Goal: Transaction & Acquisition: Purchase product/service

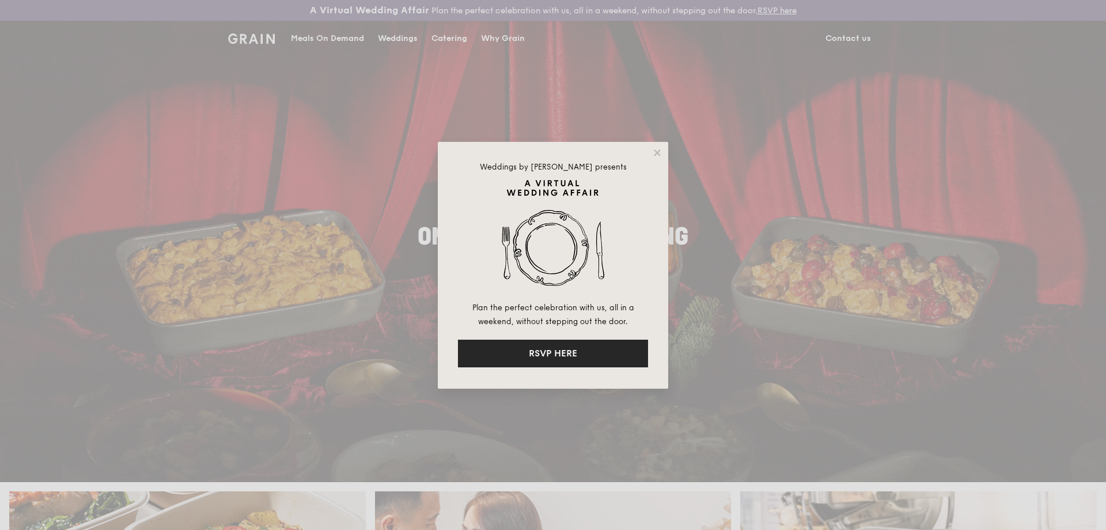
click at [564, 359] on button "RSVP HERE" at bounding box center [553, 353] width 190 height 28
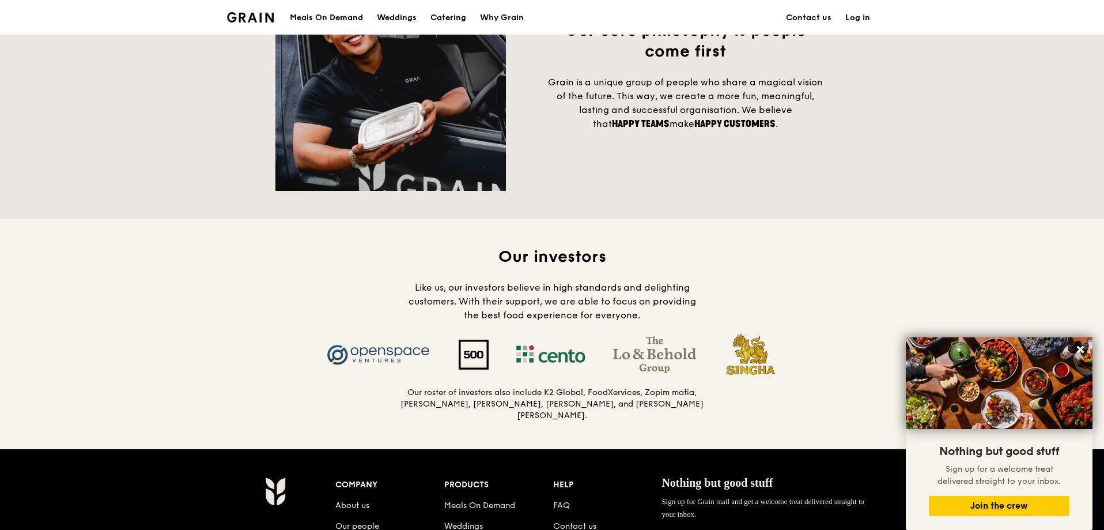
scroll to position [922, 0]
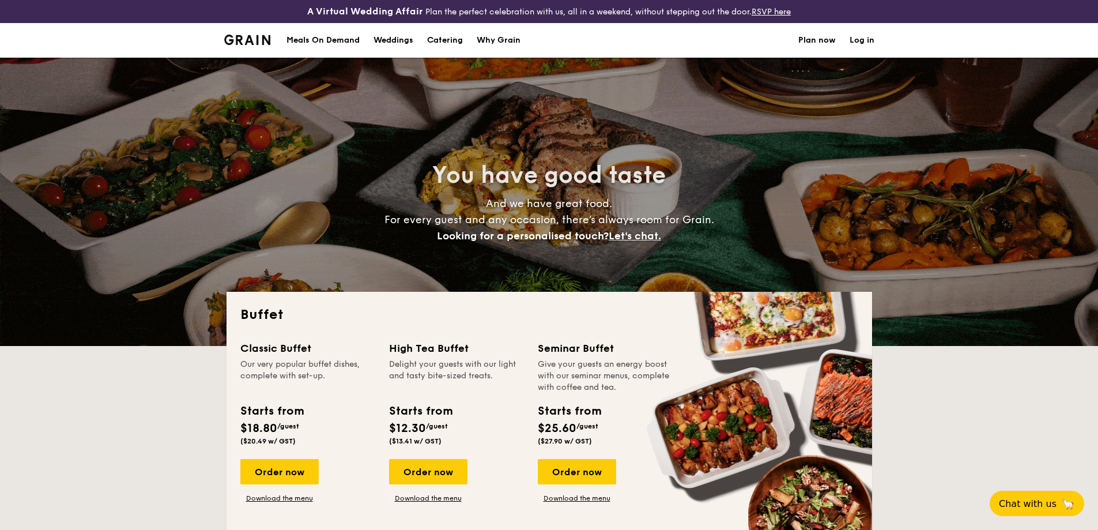
select select
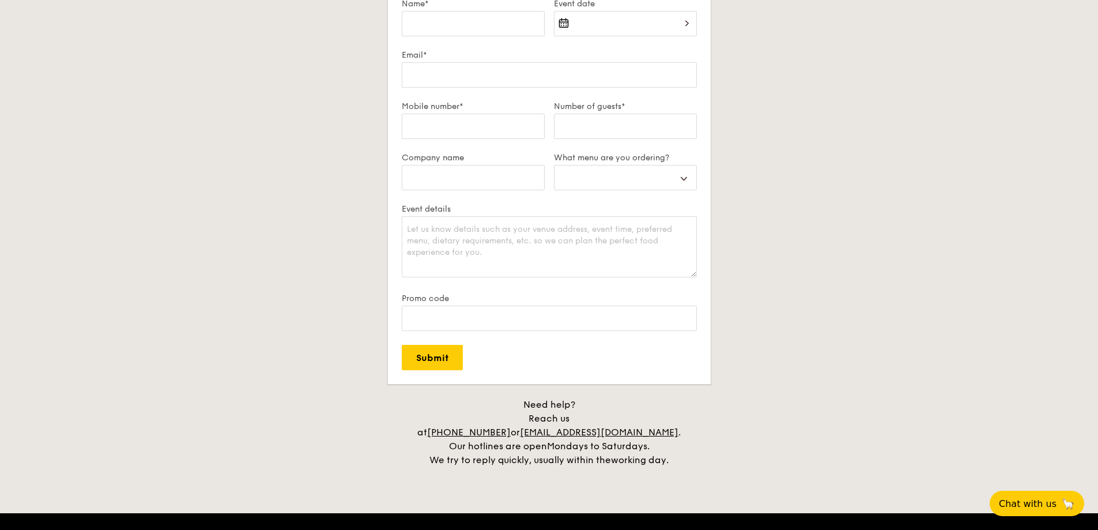
scroll to position [2385, 0]
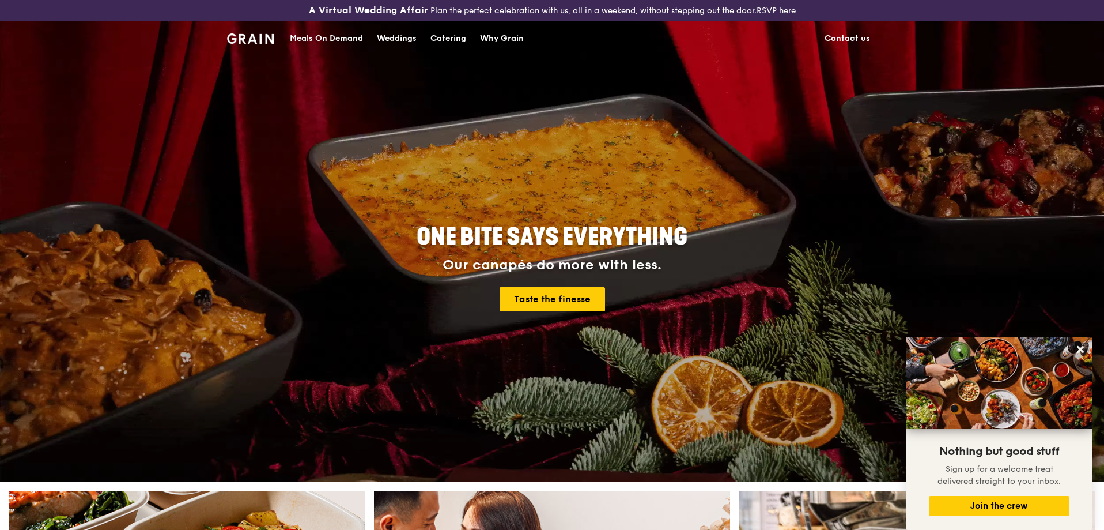
click at [488, 34] on div "Why Grain" at bounding box center [502, 38] width 44 height 35
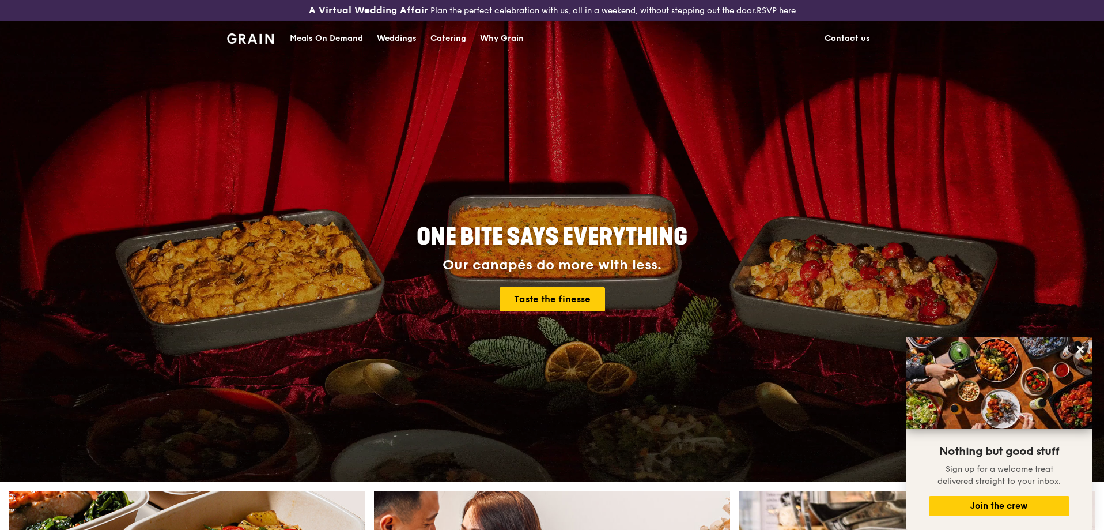
click at [310, 38] on div "Meals On Demand" at bounding box center [326, 38] width 73 height 35
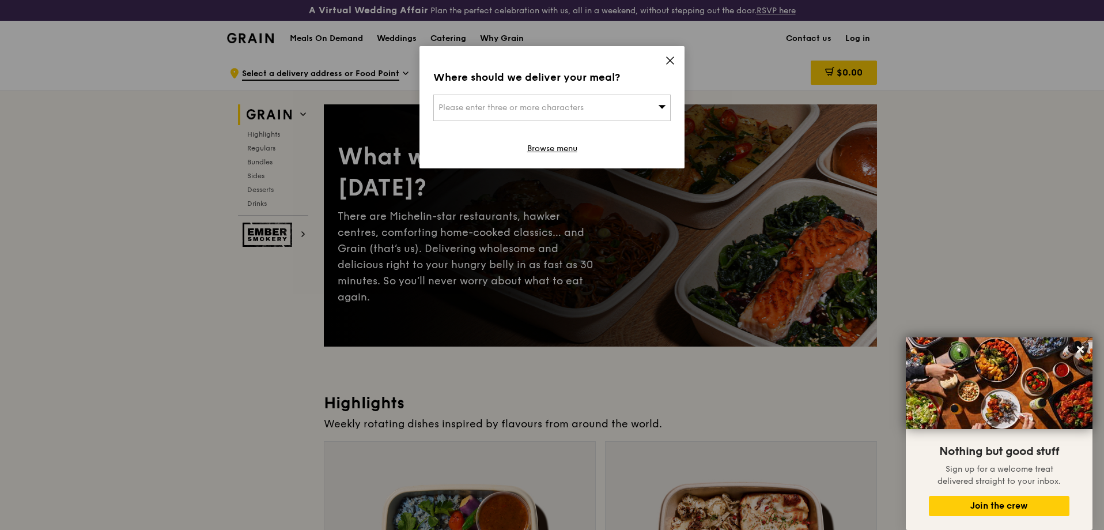
click at [670, 62] on icon at bounding box center [670, 60] width 10 height 10
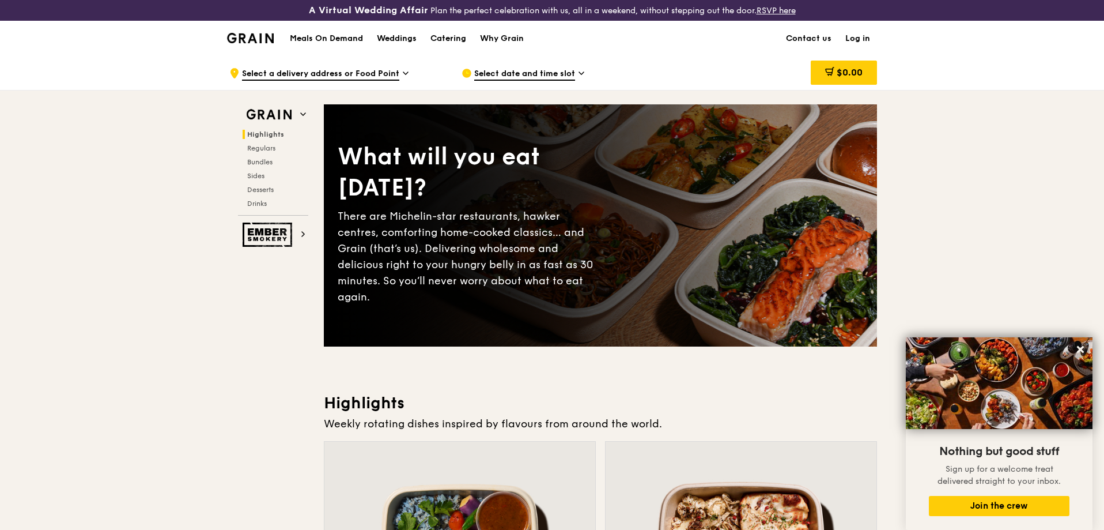
scroll to position [230, 0]
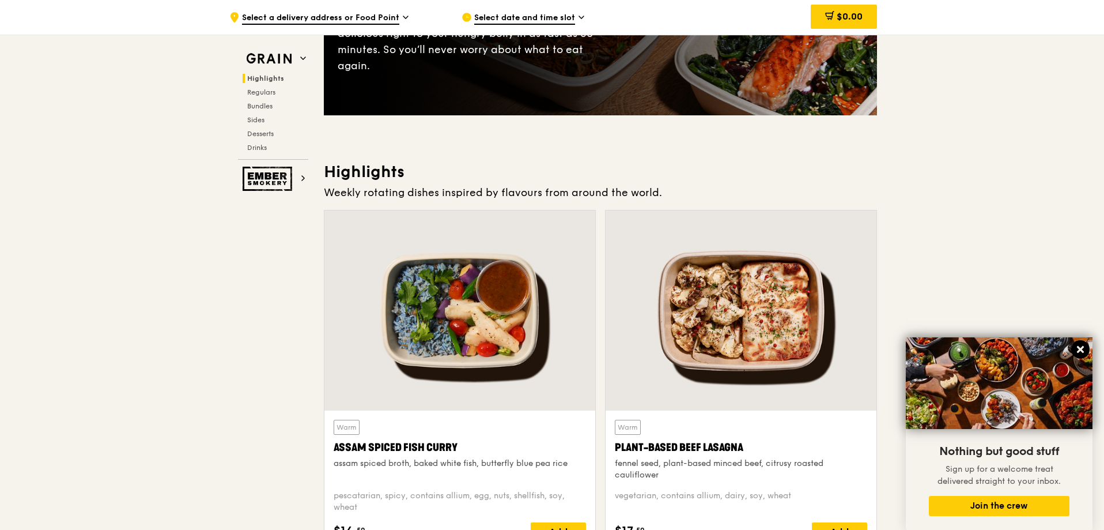
click at [1077, 349] on icon at bounding box center [1080, 349] width 10 height 10
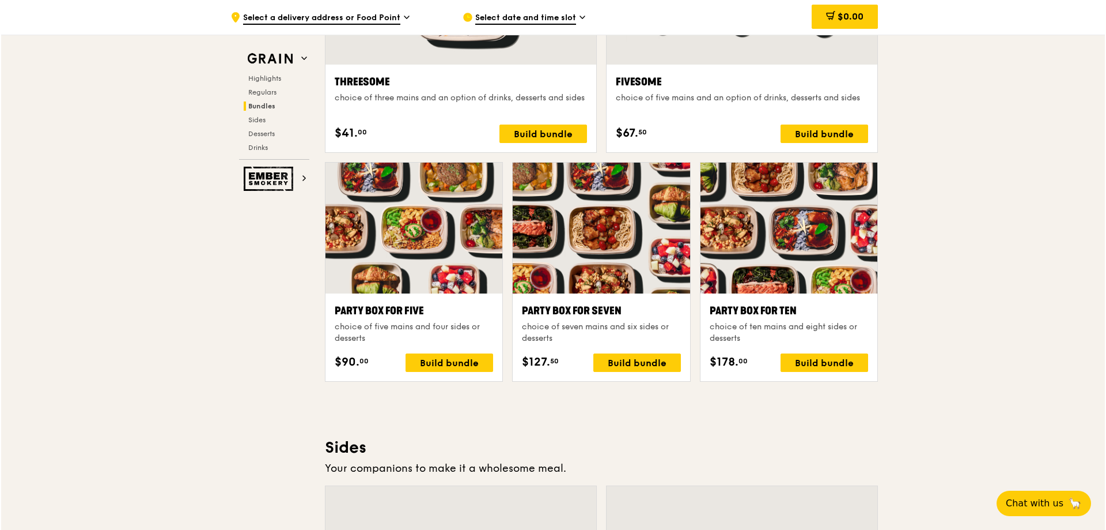
scroll to position [2132, 0]
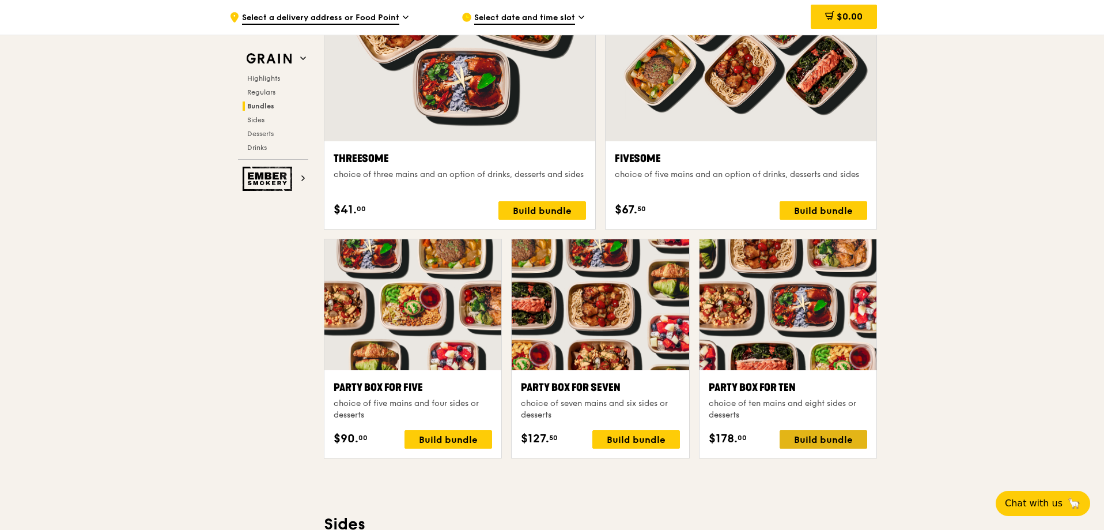
click at [823, 437] on div "Build bundle" at bounding box center [824, 439] width 88 height 18
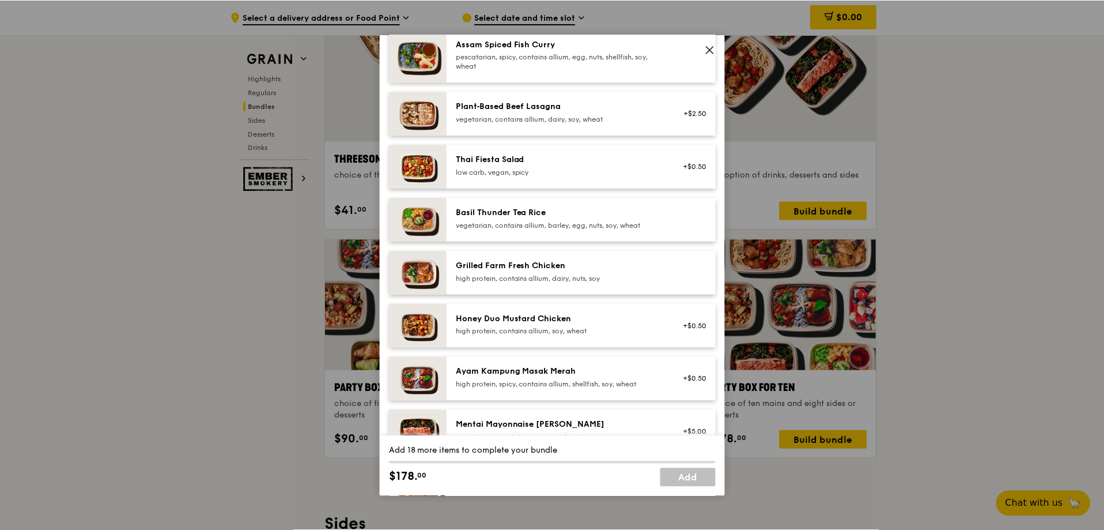
scroll to position [0, 0]
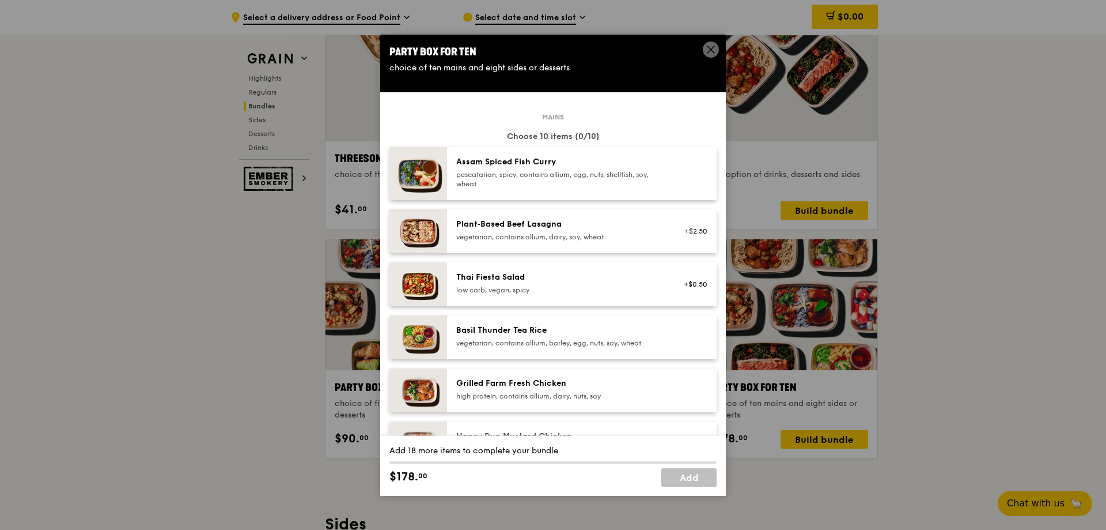
click at [616, 236] on div "vegetarian, contains allium, dairy, soy, wheat" at bounding box center [559, 236] width 207 height 9
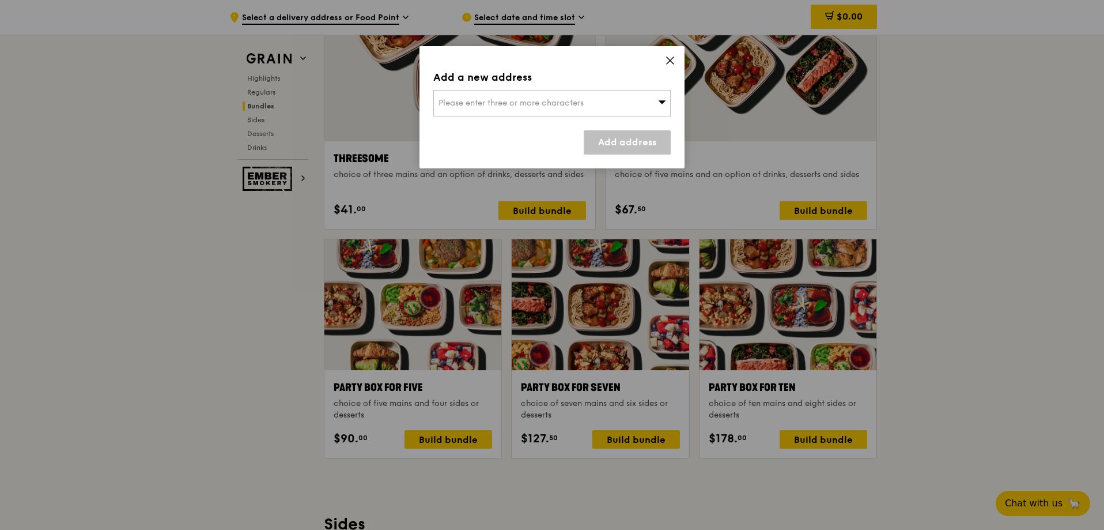
click at [672, 58] on icon at bounding box center [670, 60] width 7 height 7
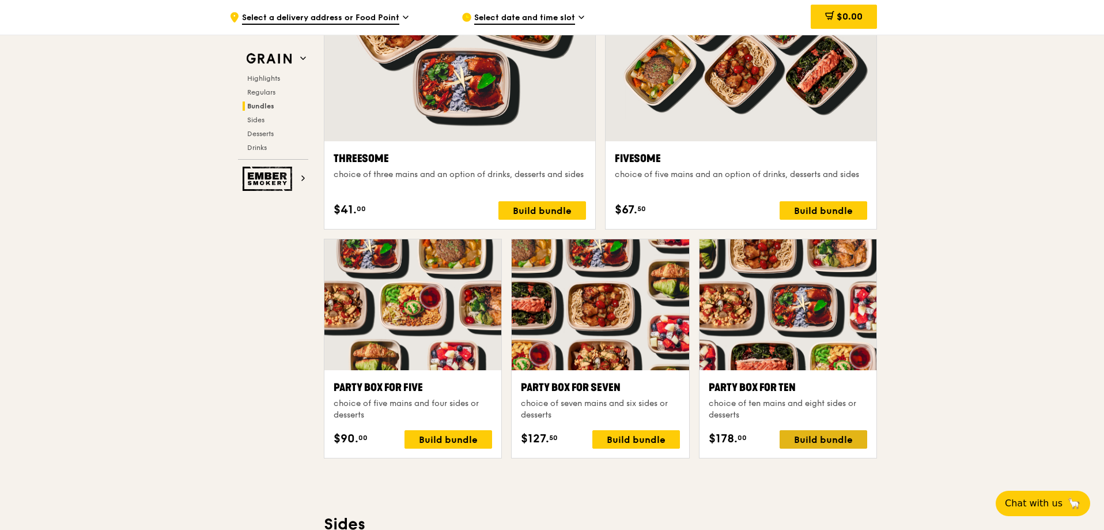
click at [815, 440] on div "Build bundle" at bounding box center [824, 439] width 88 height 18
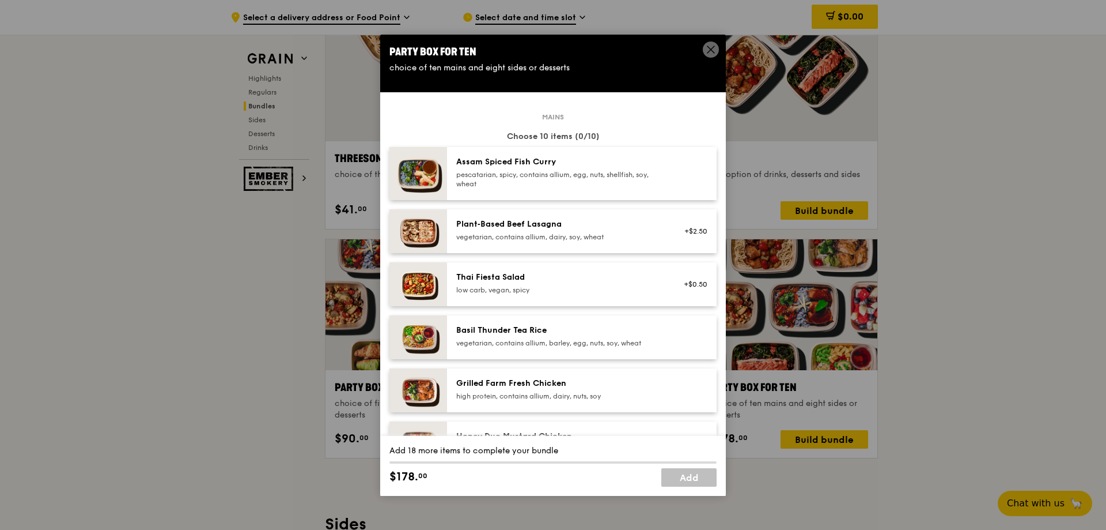
click at [619, 177] on div "pescatarian, spicy, contains allium, egg, nuts, shellfish, soy, wheat" at bounding box center [559, 179] width 207 height 18
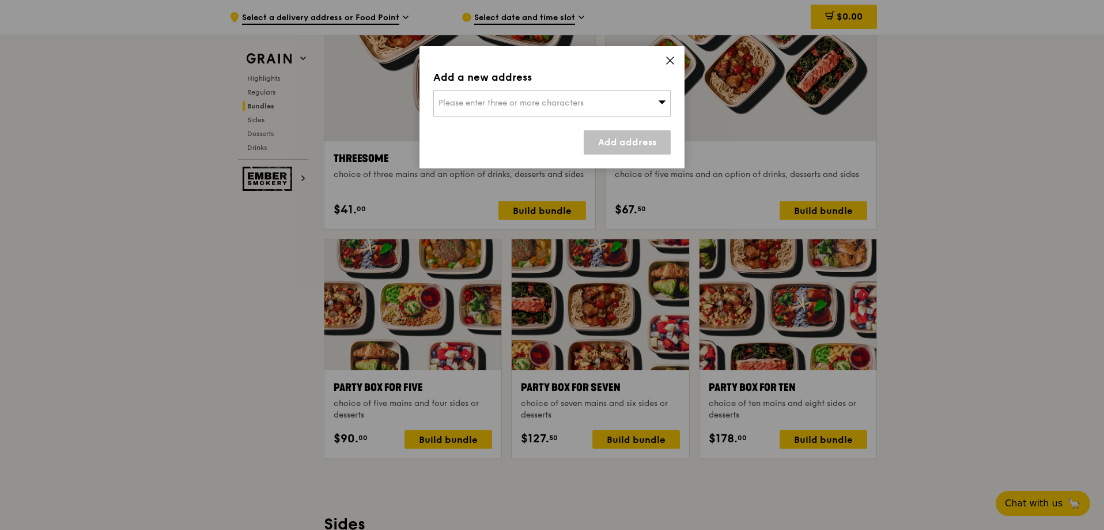
click at [670, 62] on icon at bounding box center [670, 60] width 7 height 7
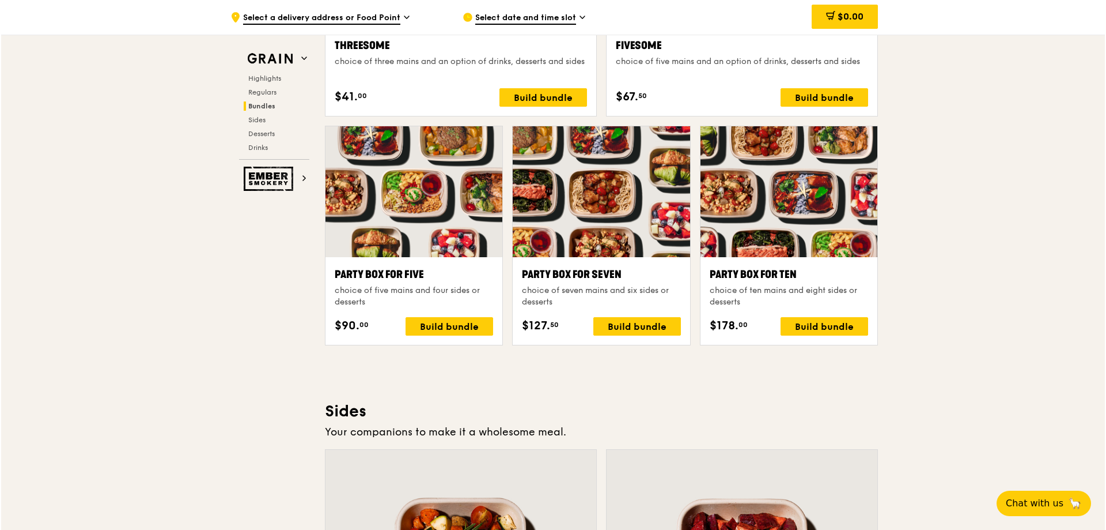
scroll to position [2247, 0]
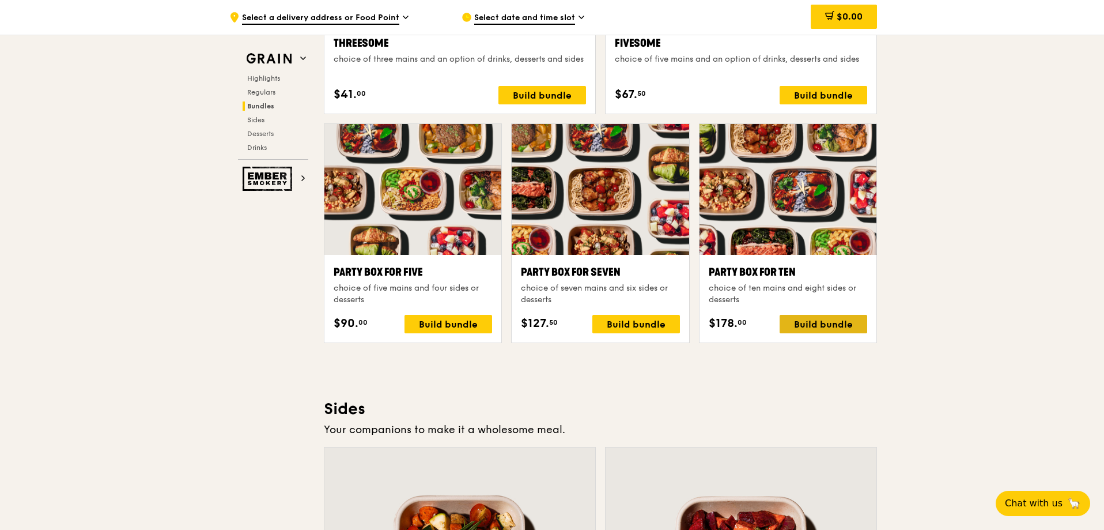
click at [811, 324] on div "Build bundle" at bounding box center [824, 324] width 88 height 18
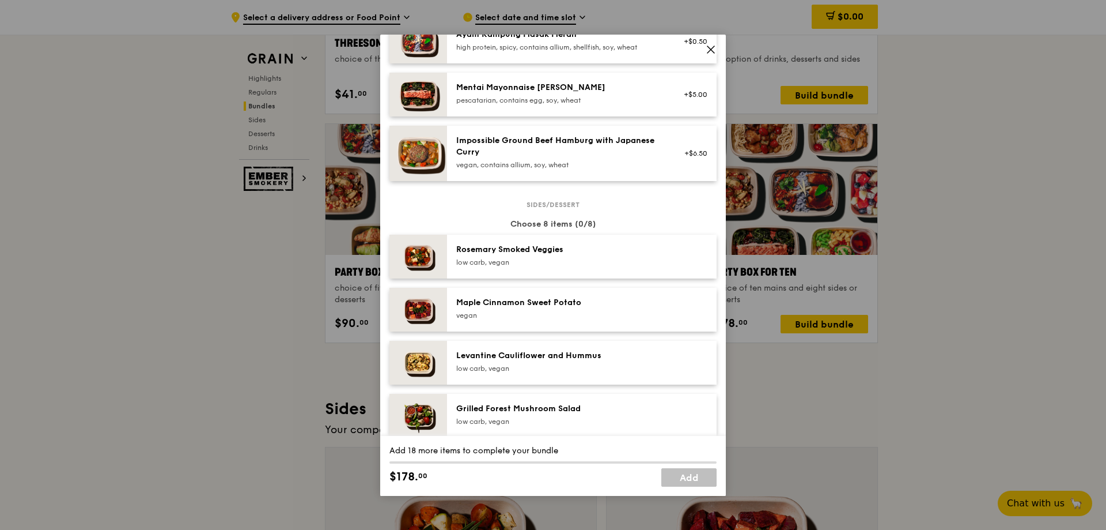
scroll to position [457, 0]
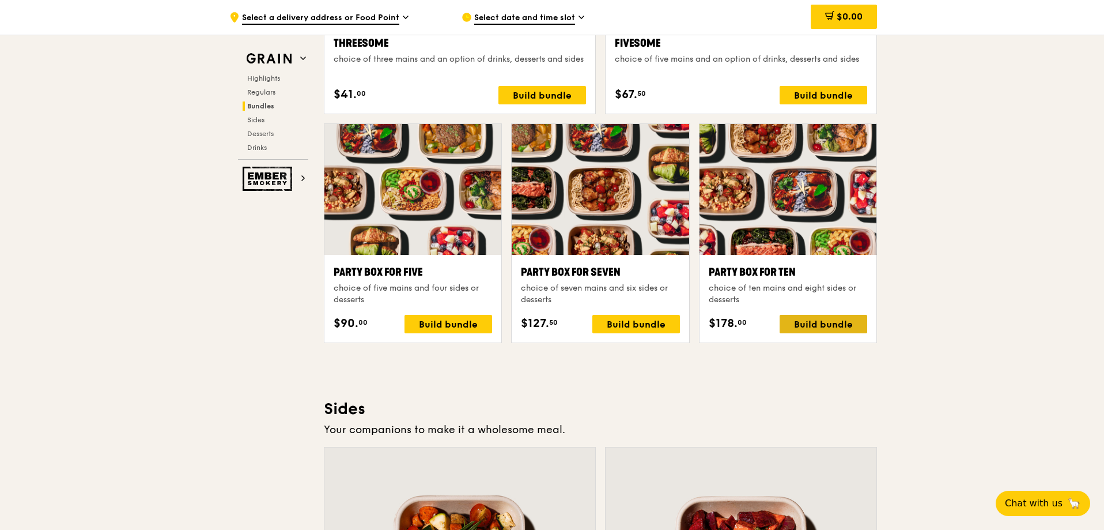
click at [797, 325] on div "Build bundle" at bounding box center [824, 324] width 88 height 18
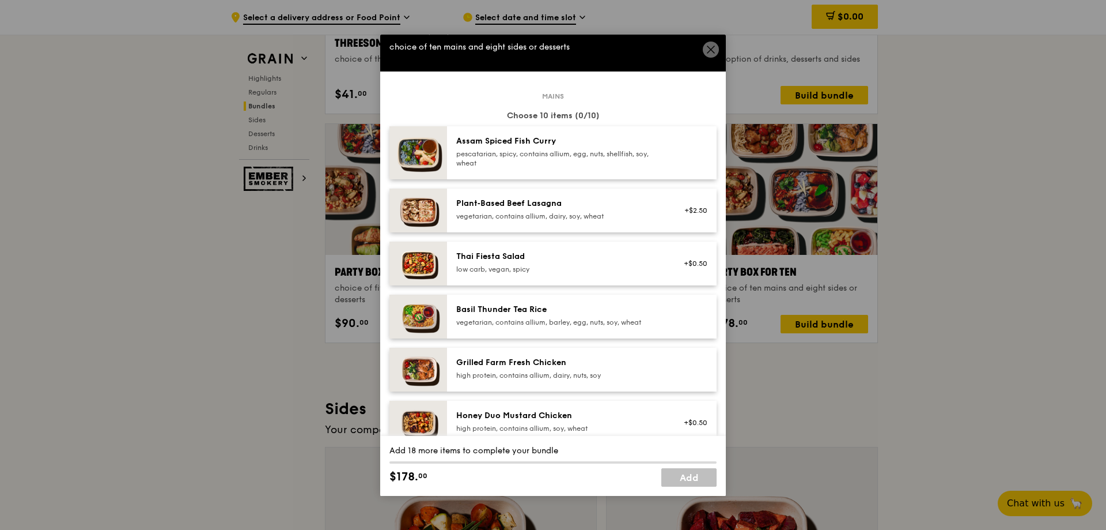
scroll to position [58, 0]
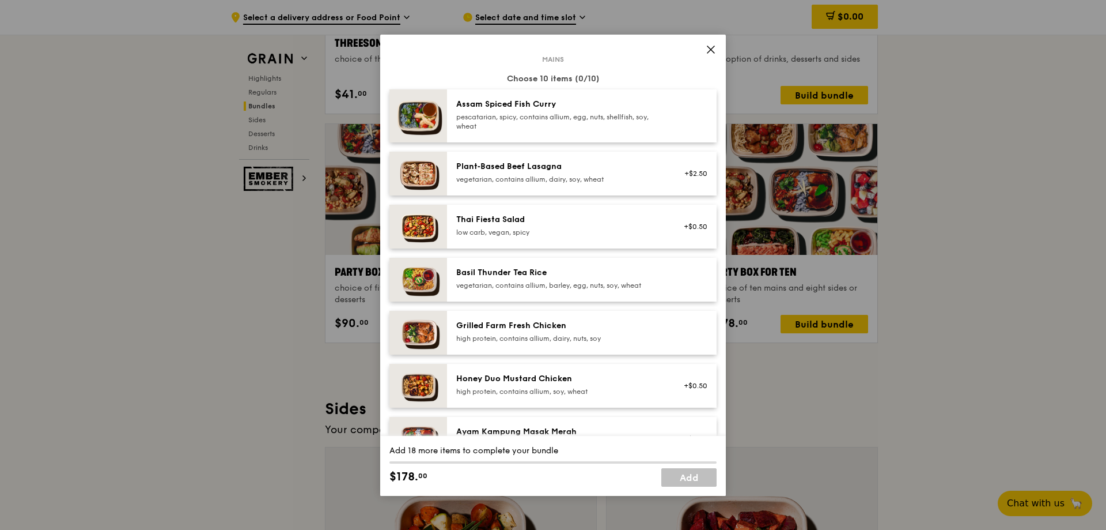
click at [688, 174] on div "+$2.50" at bounding box center [692, 173] width 31 height 9
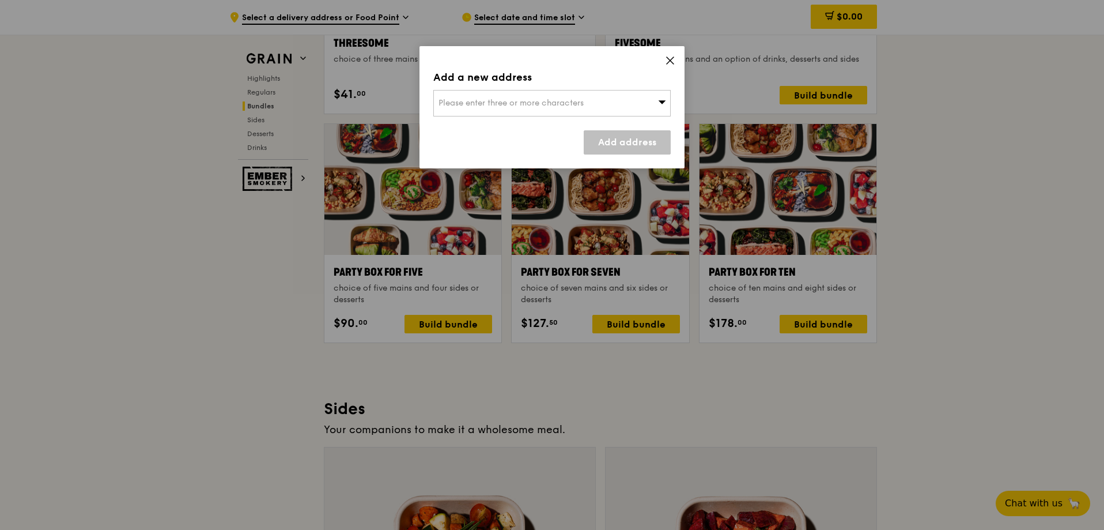
click at [663, 102] on icon at bounding box center [662, 101] width 7 height 3
click at [663, 102] on input "search" at bounding box center [552, 102] width 236 height 25
click at [601, 103] on input "search" at bounding box center [552, 102] width 236 height 25
type input "t"
click at [665, 59] on icon at bounding box center [670, 60] width 10 height 10
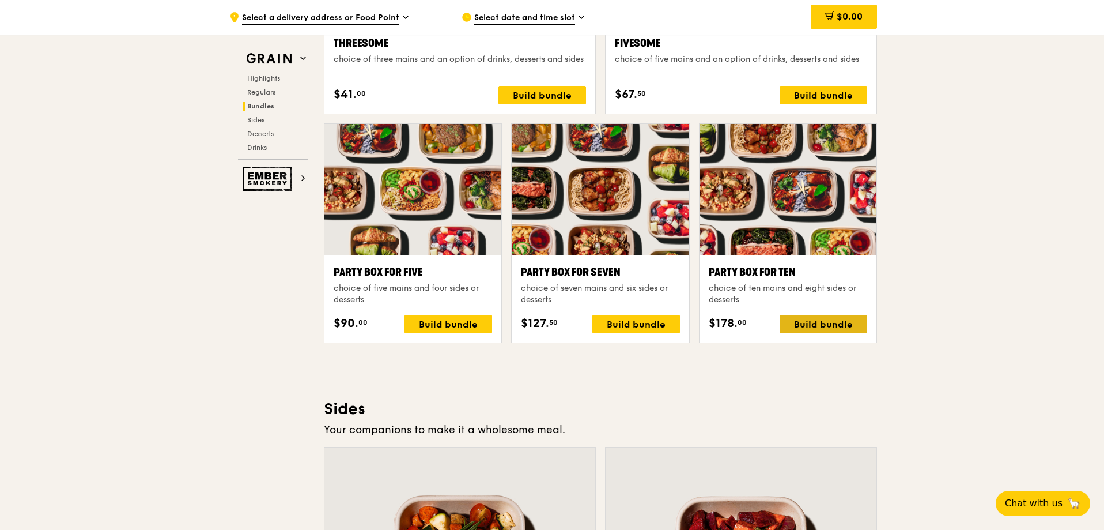
click at [792, 326] on div "Build bundle" at bounding box center [824, 324] width 88 height 18
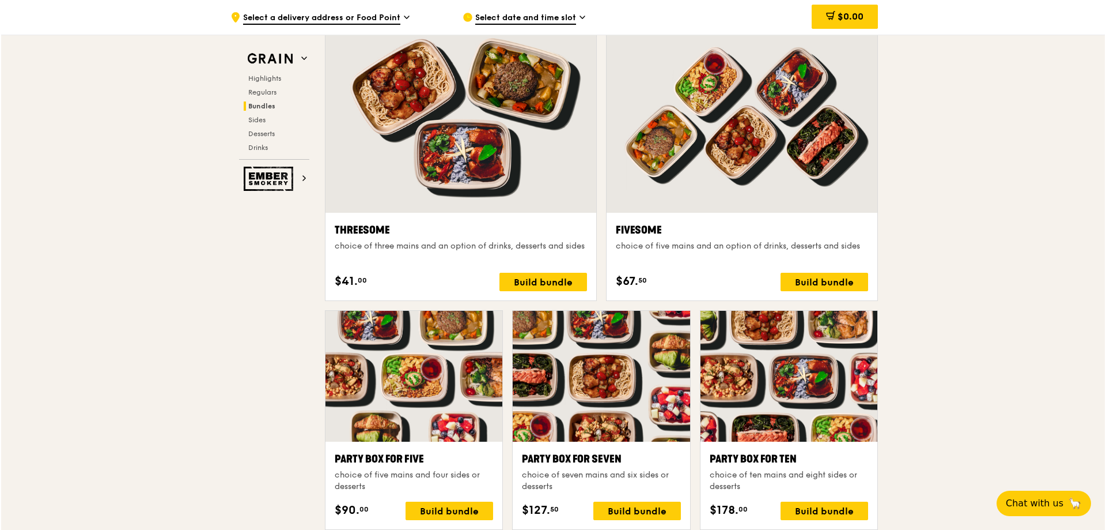
scroll to position [2074, 0]
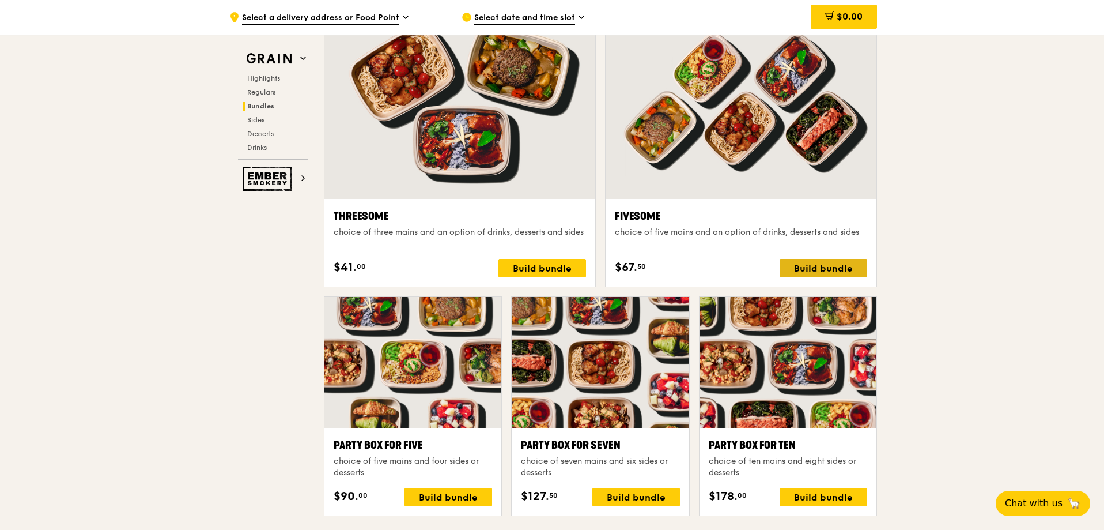
click at [826, 266] on div "Build bundle" at bounding box center [824, 268] width 88 height 18
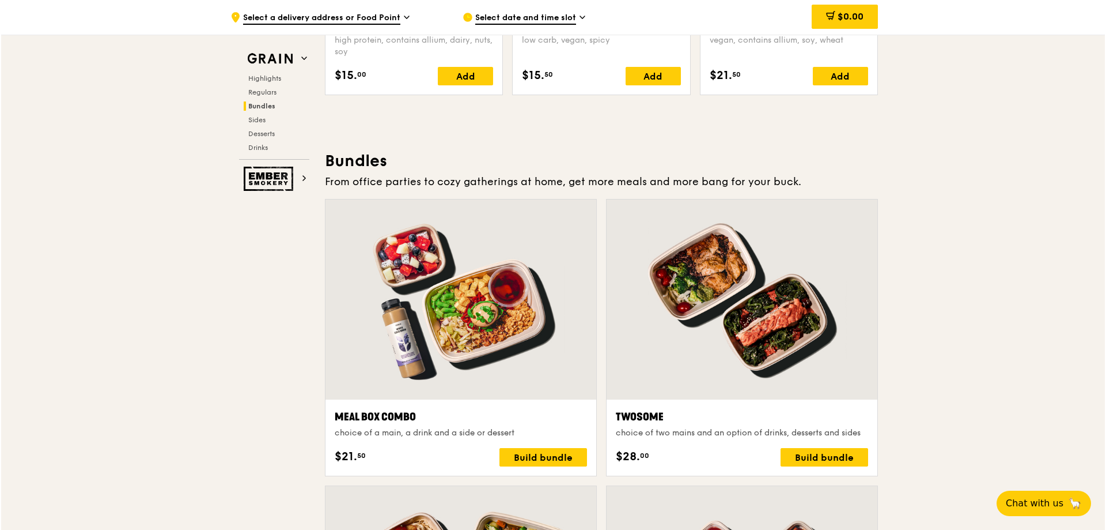
scroll to position [1556, 0]
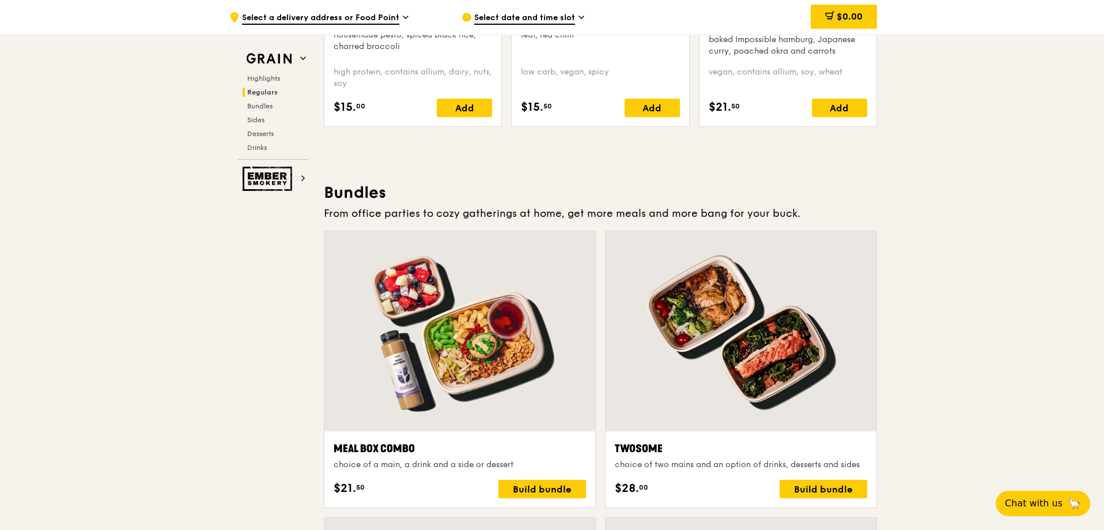
click at [435, 463] on div "choice of a main, a drink and a side or dessert" at bounding box center [460, 465] width 252 height 12
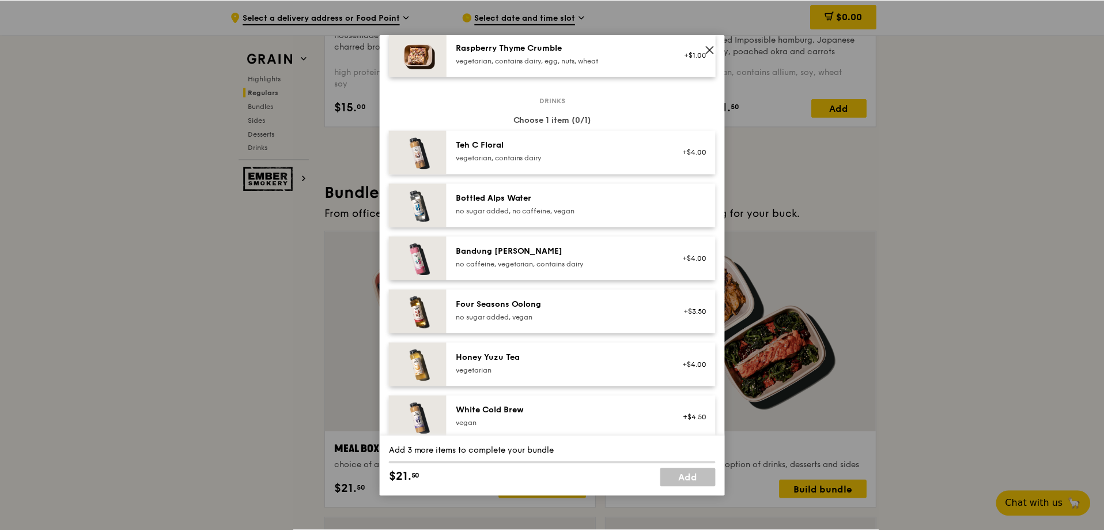
scroll to position [1146, 0]
click at [714, 46] on icon at bounding box center [711, 49] width 7 height 7
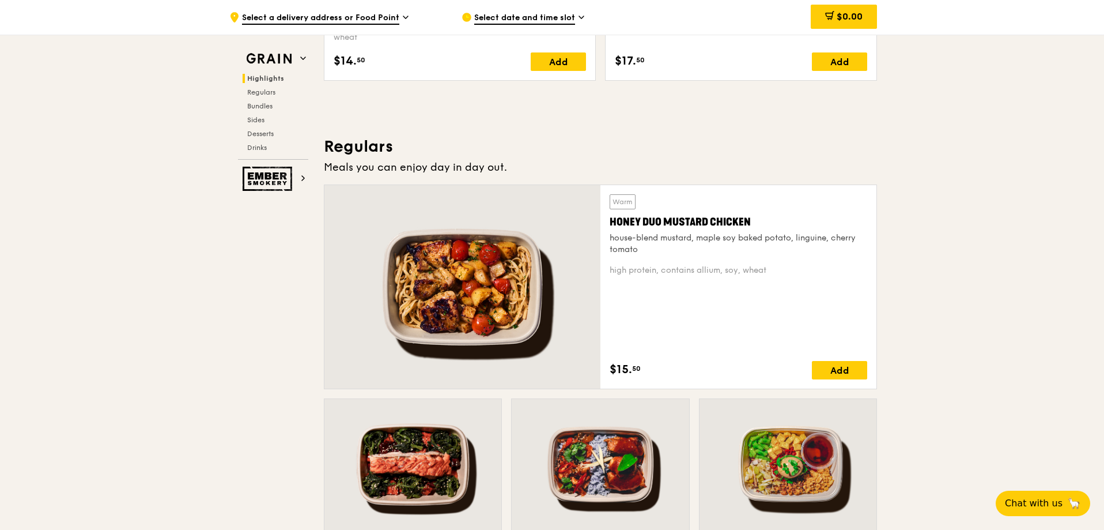
scroll to position [691, 0]
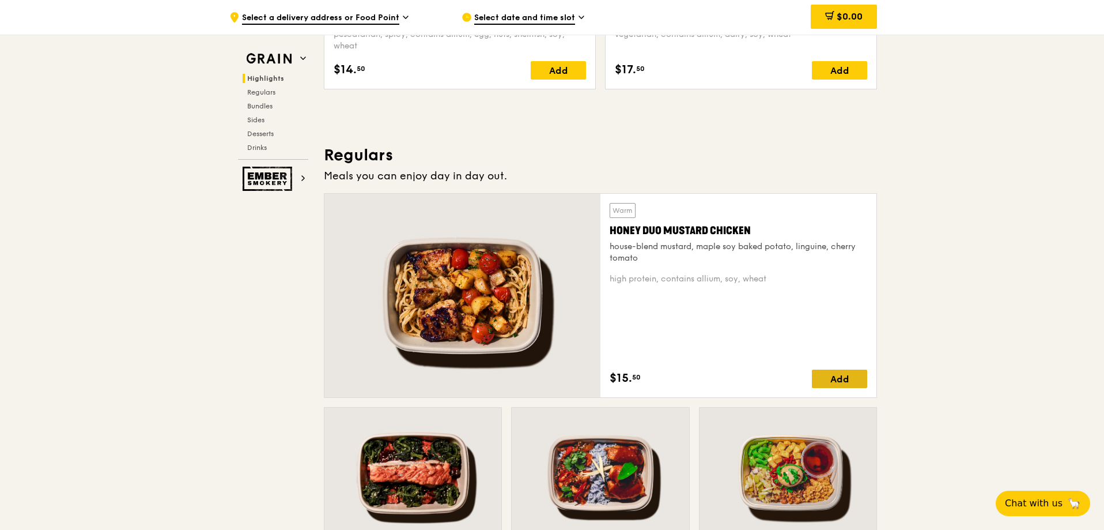
click at [841, 376] on div "Add" at bounding box center [839, 378] width 55 height 18
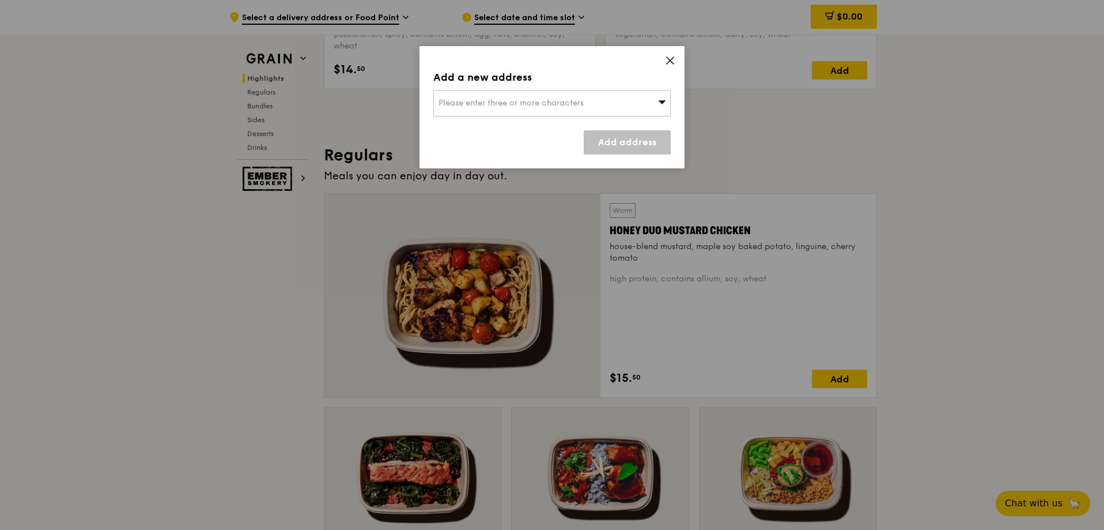
click at [672, 59] on icon at bounding box center [670, 60] width 10 height 10
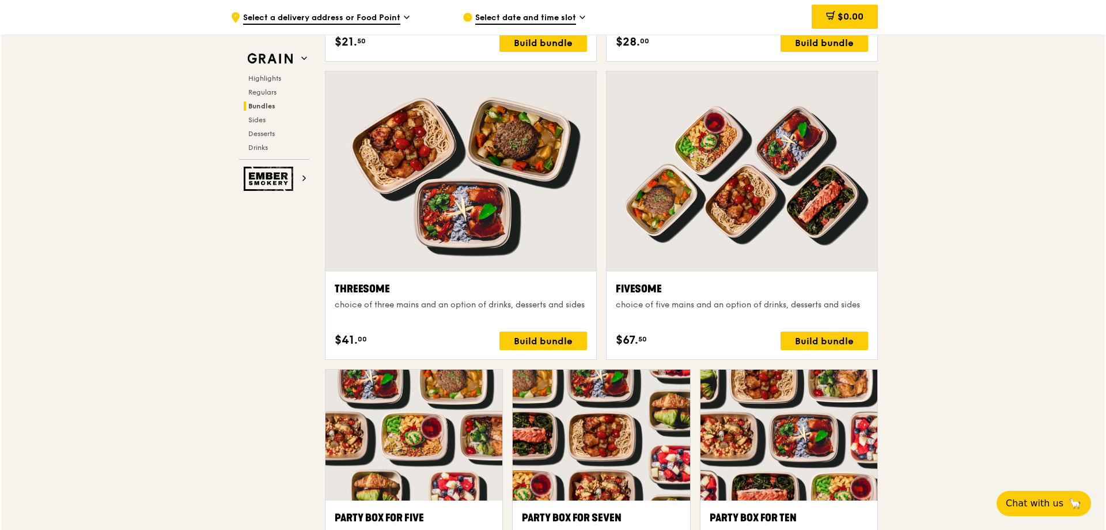
scroll to position [1998, 0]
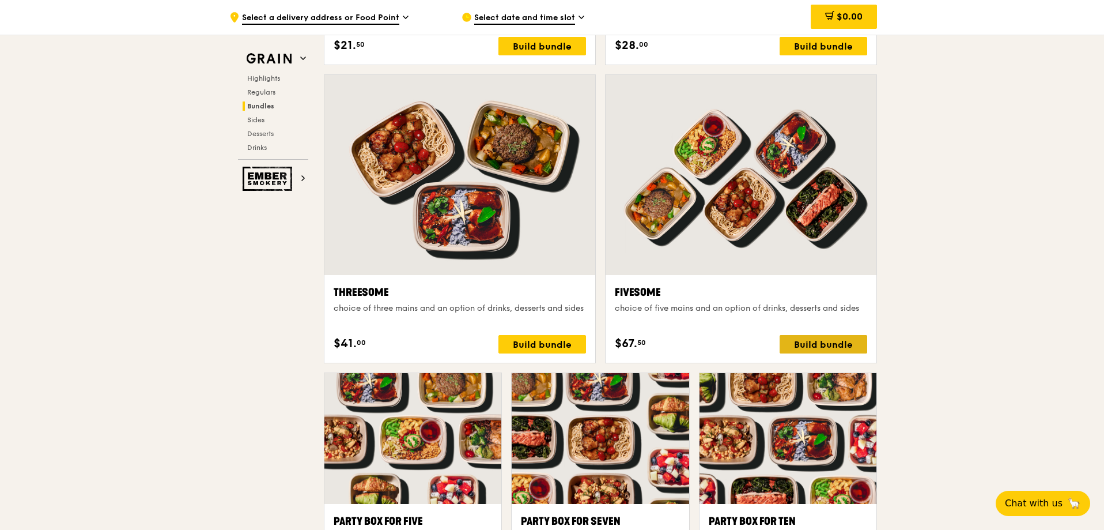
click at [833, 341] on div "Build bundle" at bounding box center [824, 344] width 88 height 18
click at [809, 343] on div "Build bundle" at bounding box center [824, 344] width 88 height 18
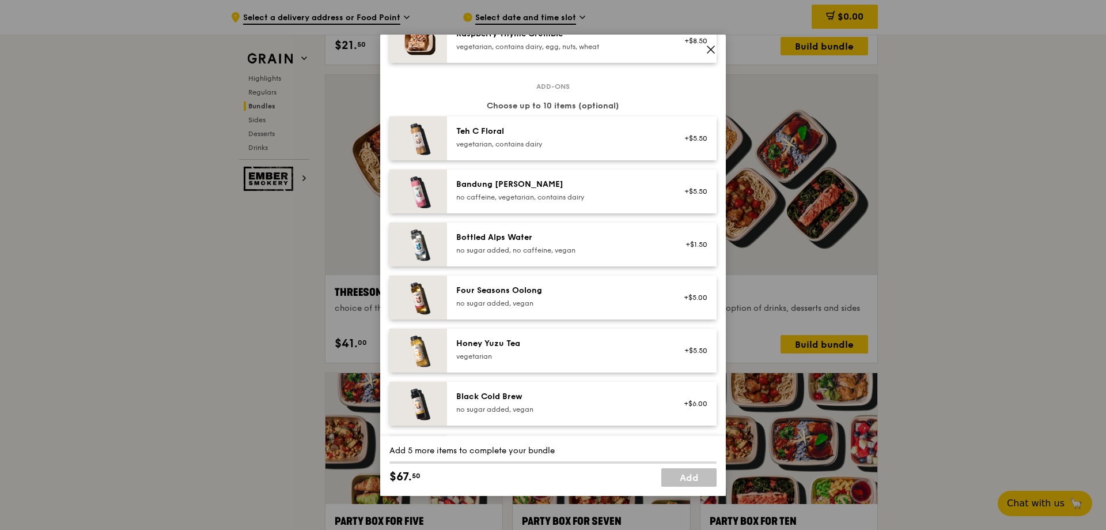
scroll to position [1168, 0]
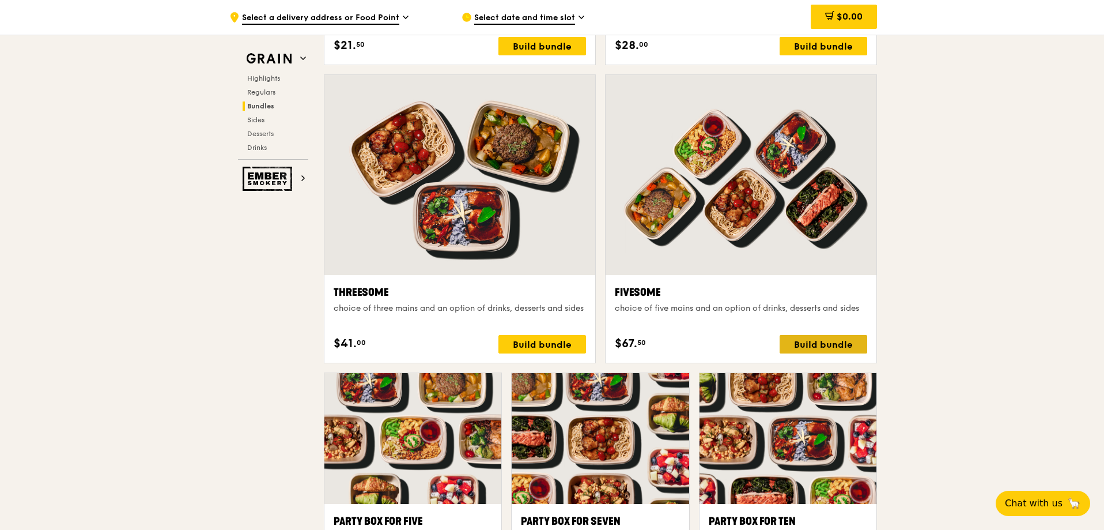
click at [817, 342] on div "Build bundle" at bounding box center [824, 344] width 88 height 18
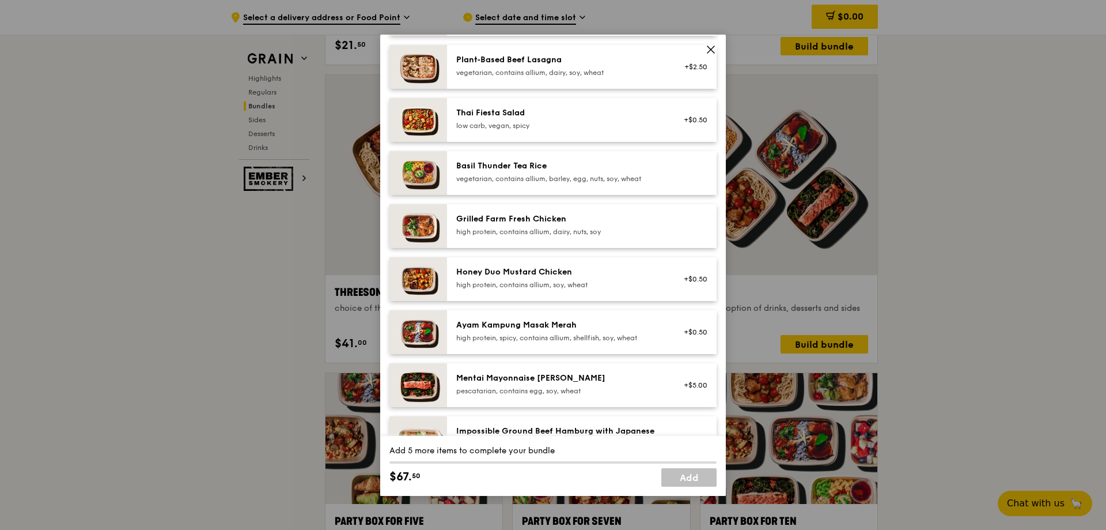
scroll to position [101, 0]
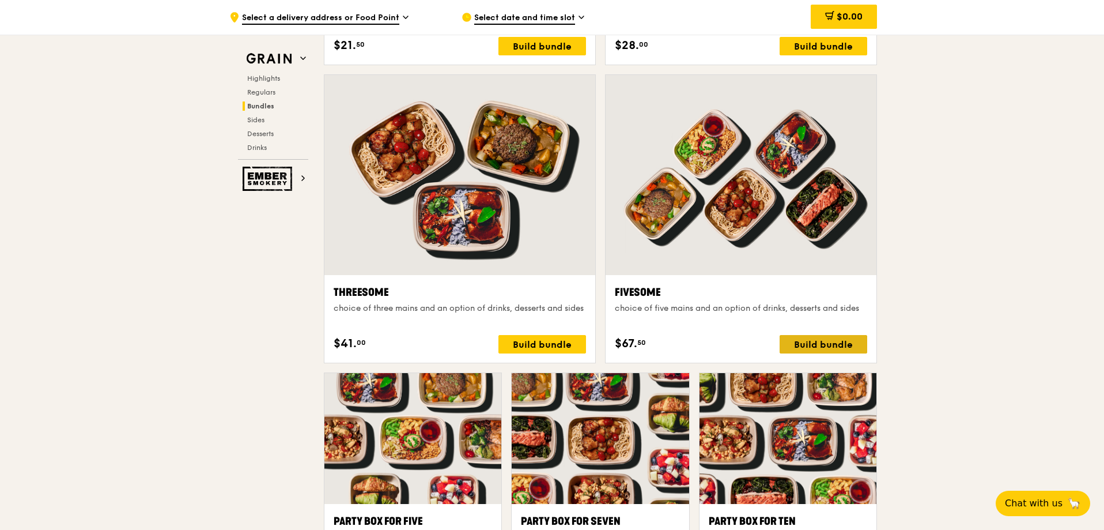
click at [801, 341] on div "Build bundle" at bounding box center [824, 344] width 88 height 18
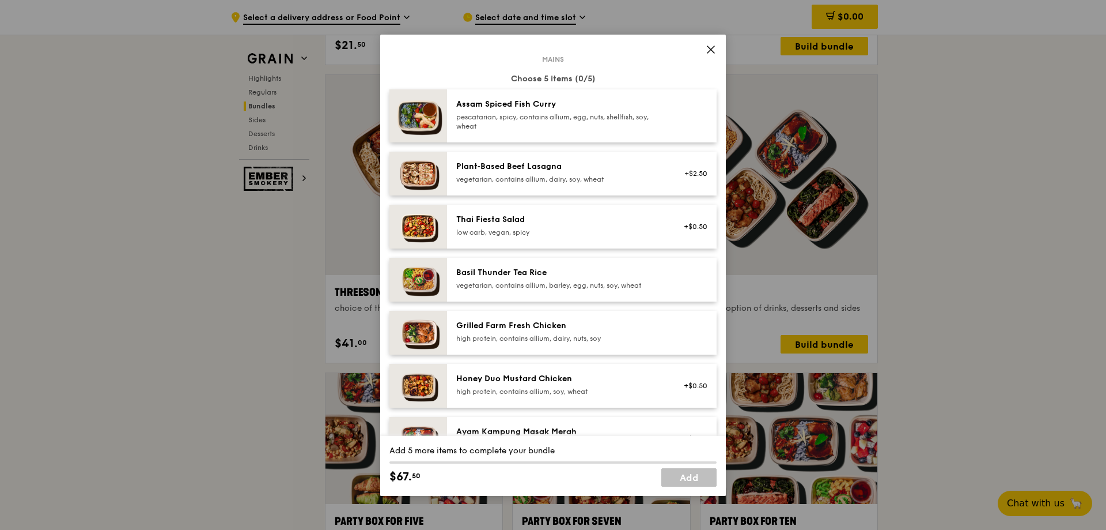
scroll to position [115, 0]
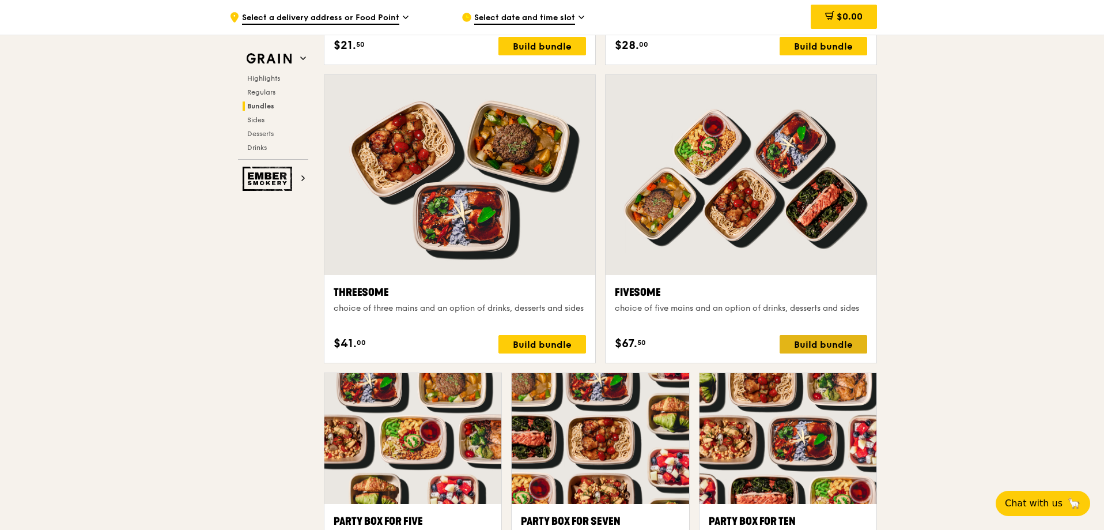
click at [803, 342] on div "Build bundle" at bounding box center [824, 344] width 88 height 18
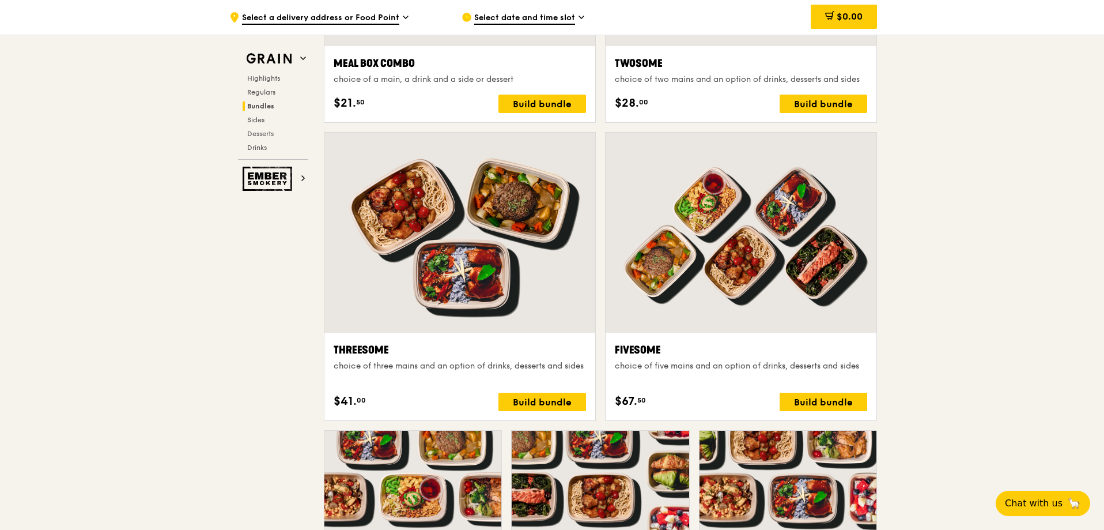
scroll to position [1652, 0]
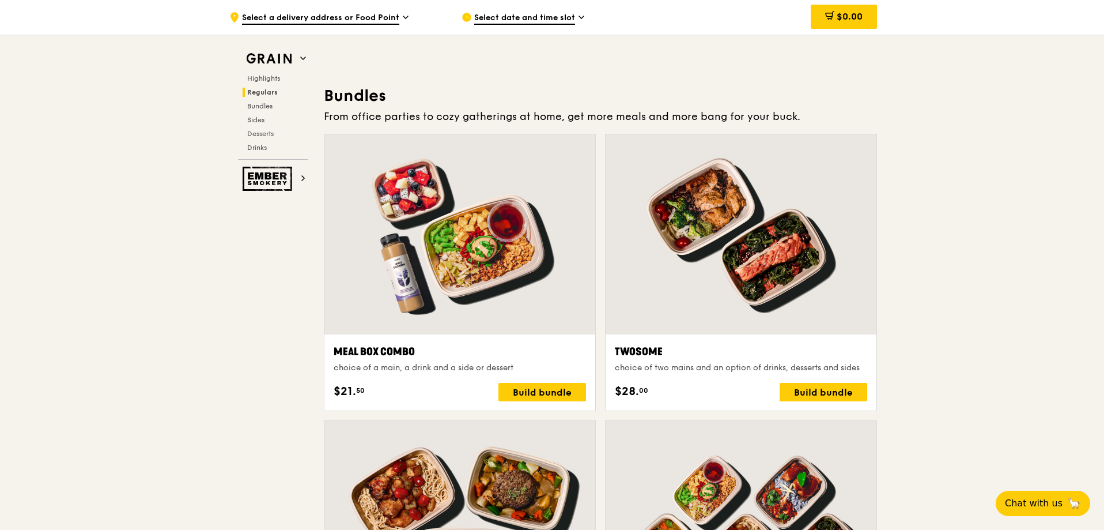
click at [335, 16] on span "Select a delivery address or Food Point" at bounding box center [320, 18] width 157 height 13
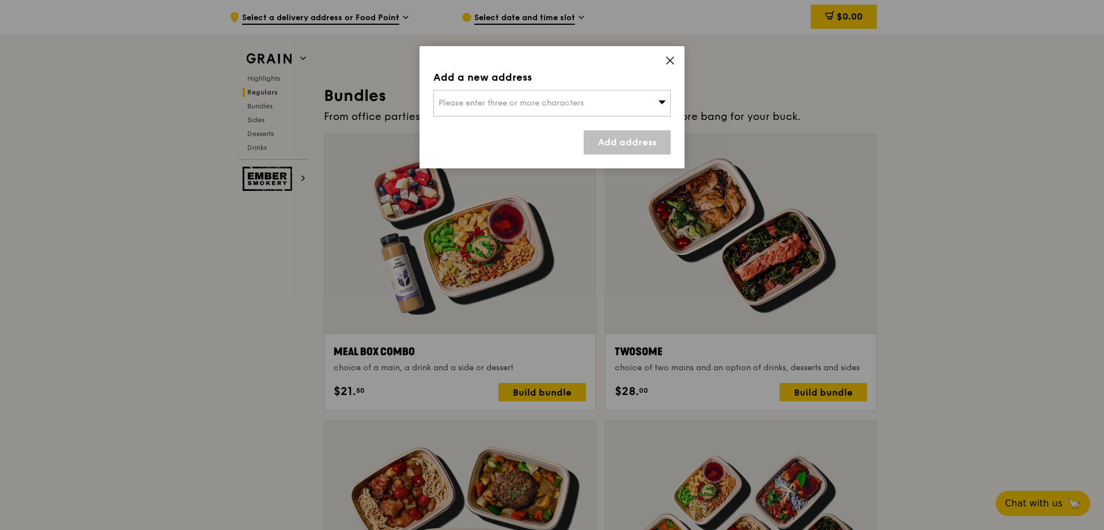
click at [670, 61] on icon at bounding box center [670, 60] width 7 height 7
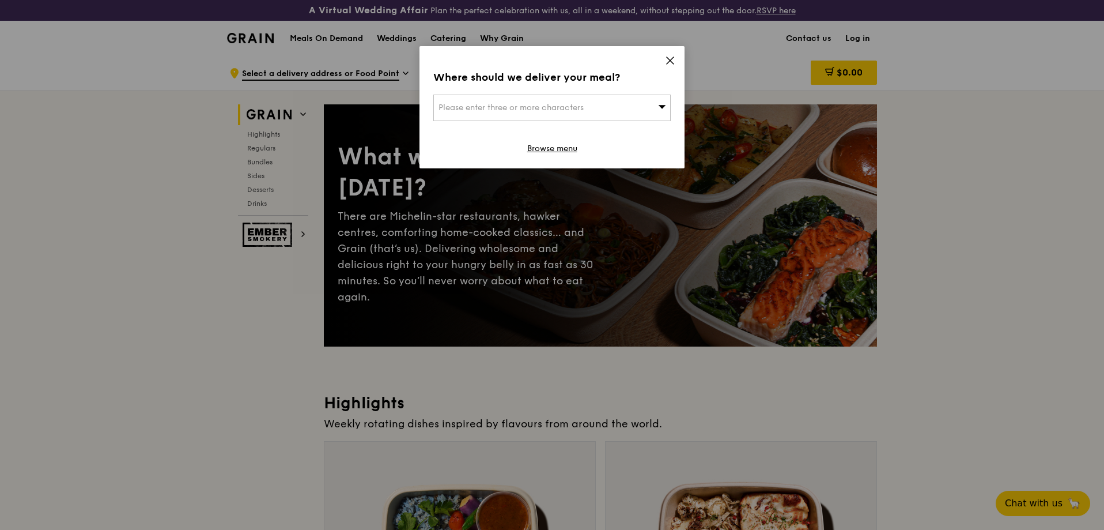
click at [673, 63] on icon at bounding box center [670, 60] width 7 height 7
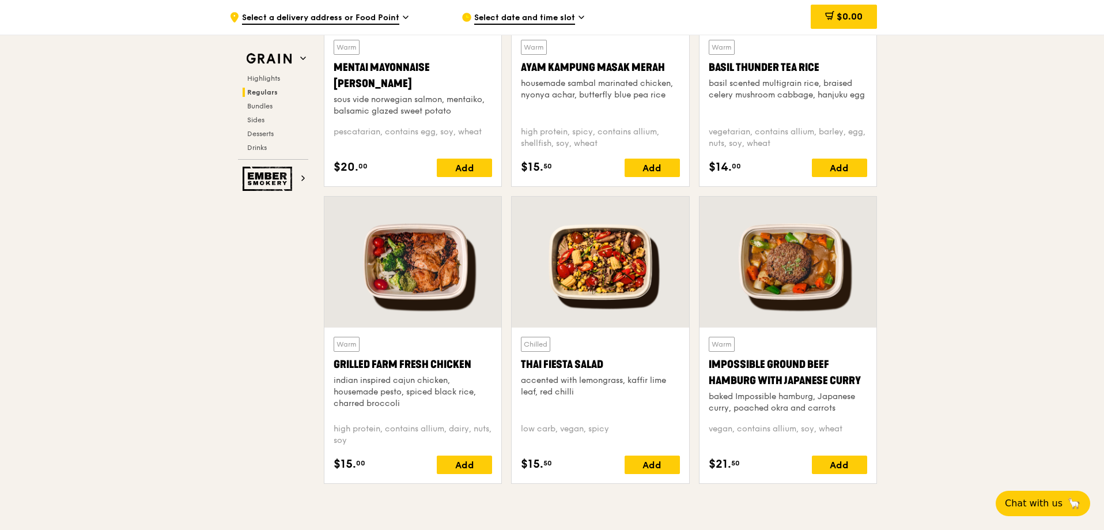
scroll to position [1210, 0]
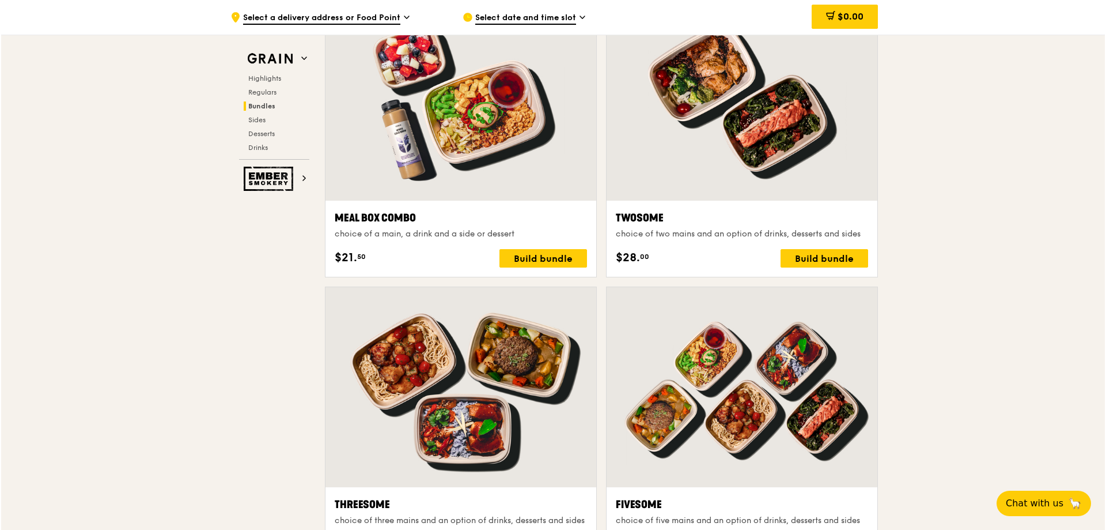
scroll to position [2132, 0]
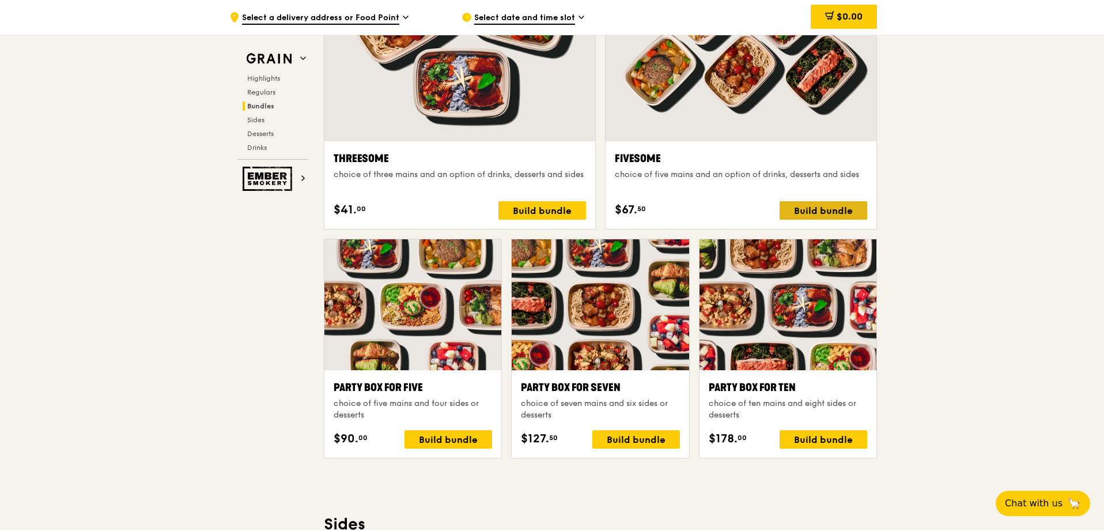
click at [836, 203] on div "Build bundle" at bounding box center [824, 210] width 88 height 18
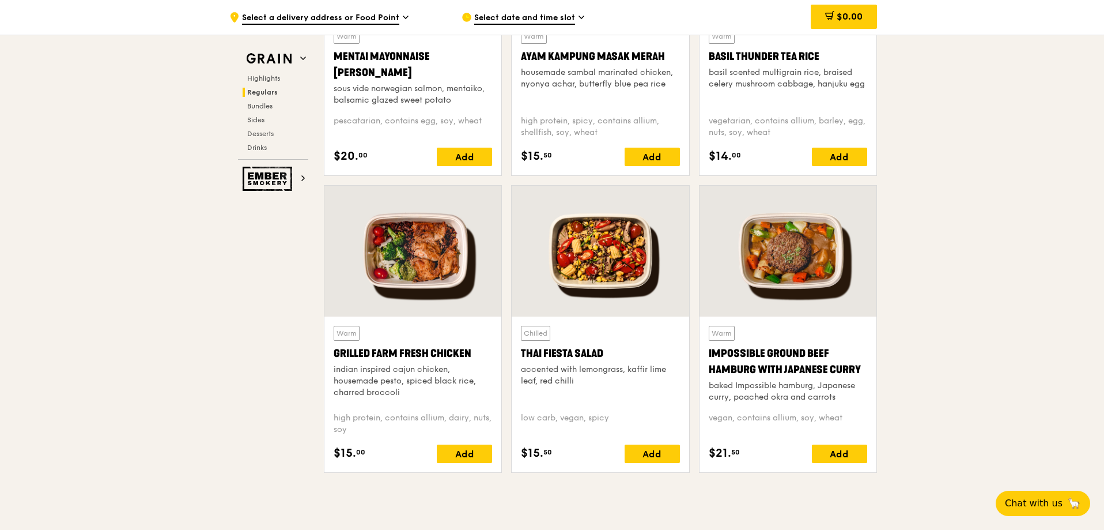
scroll to position [864, 0]
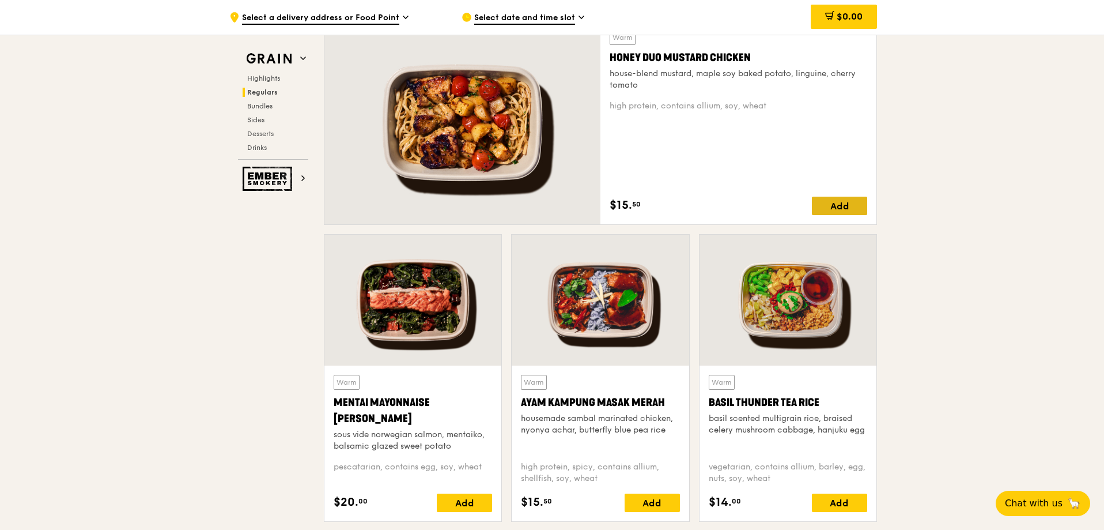
click at [835, 201] on div "Add" at bounding box center [839, 205] width 55 height 18
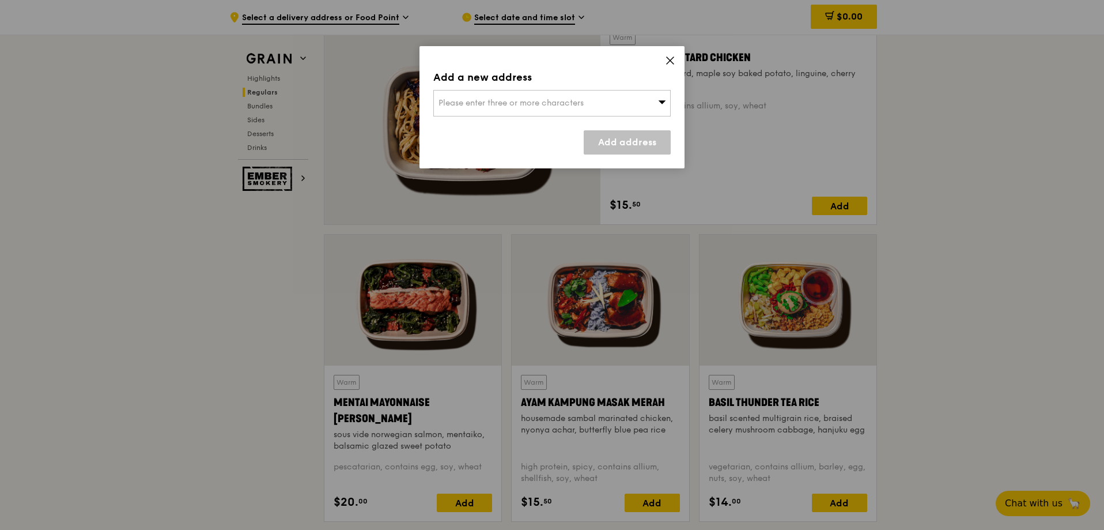
click at [665, 107] on span at bounding box center [662, 103] width 8 height 12
type input "333"
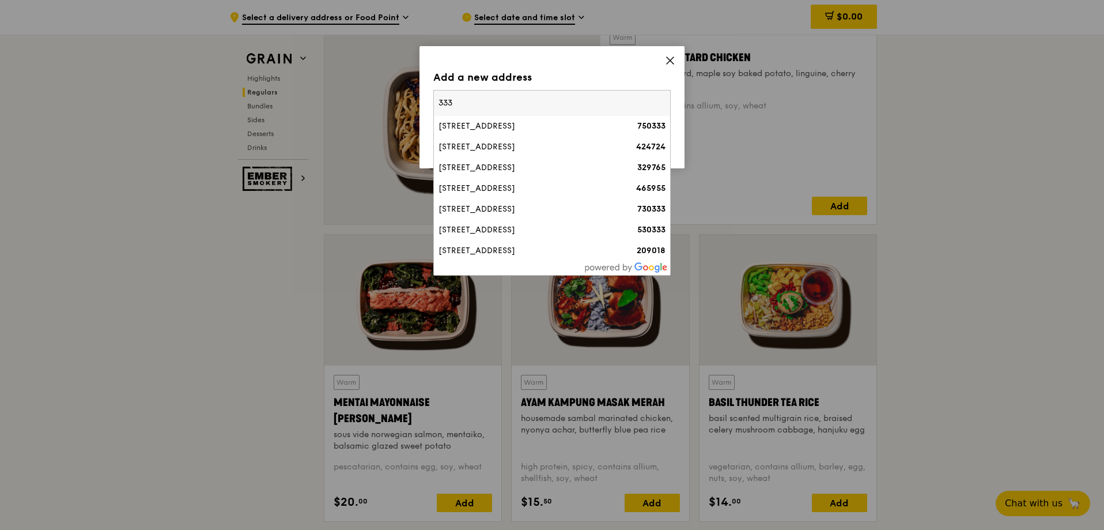
drag, startPoint x: 481, startPoint y: 105, endPoint x: 345, endPoint y: 83, distance: 137.8
click at [345, 83] on div "Add a new address Please enter three or more characters [STREET_ADDRESS] 750333…" at bounding box center [552, 265] width 1104 height 530
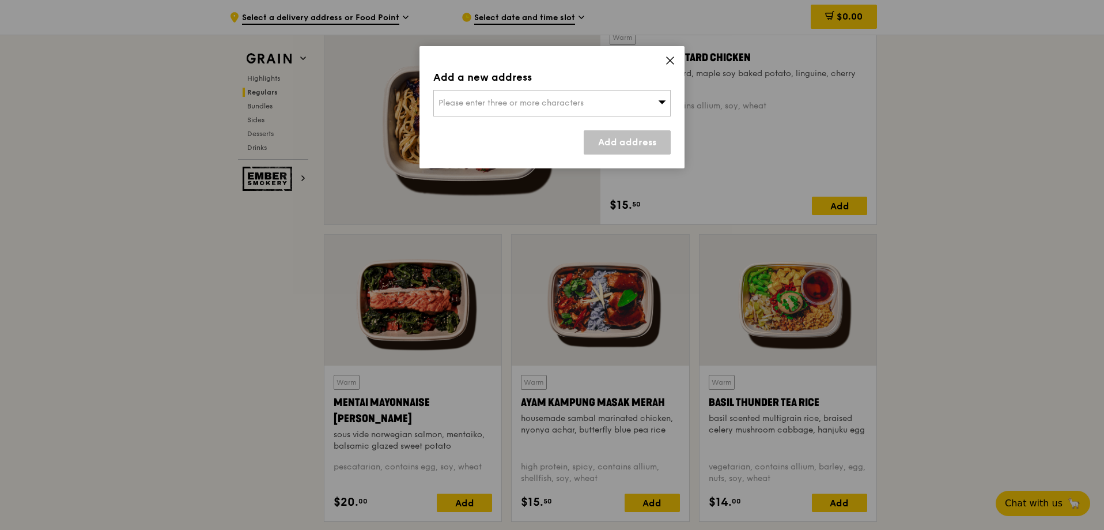
click at [475, 96] on div "Please enter three or more characters" at bounding box center [551, 103] width 237 height 27
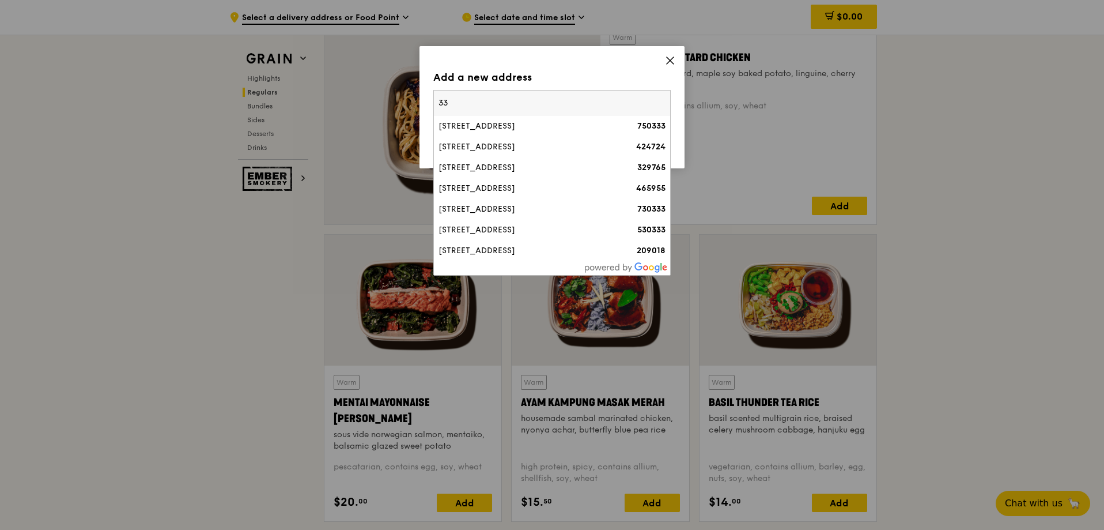
type input "3"
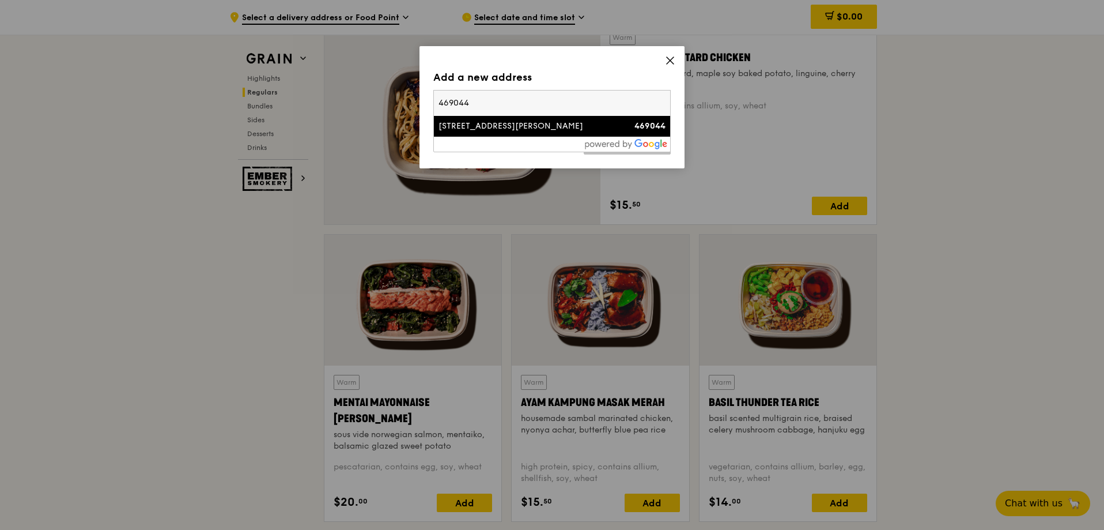
type input "469044"
click at [502, 128] on div "[STREET_ADDRESS][PERSON_NAME]" at bounding box center [523, 126] width 171 height 12
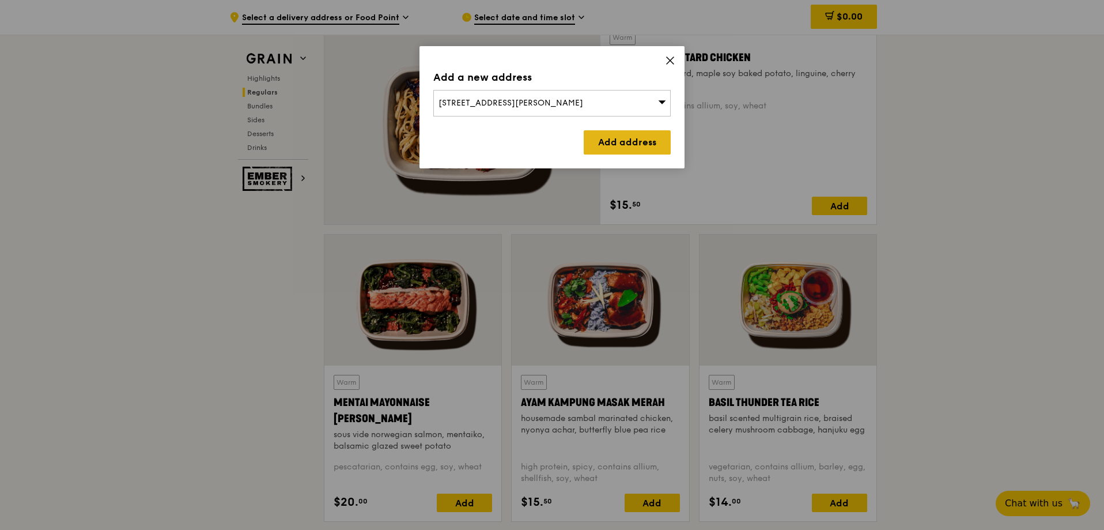
click at [622, 145] on link "Add address" at bounding box center [627, 142] width 87 height 24
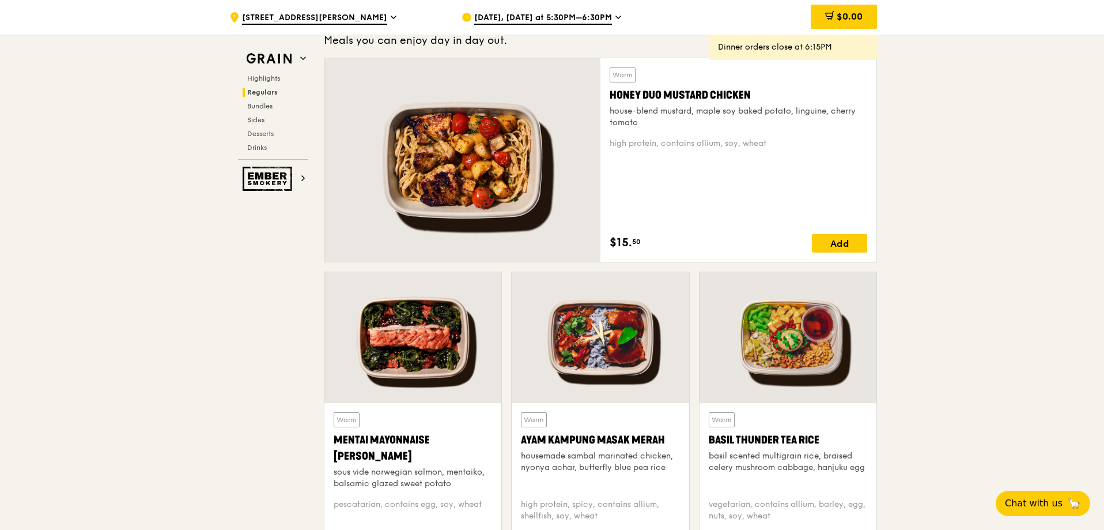
scroll to position [807, 0]
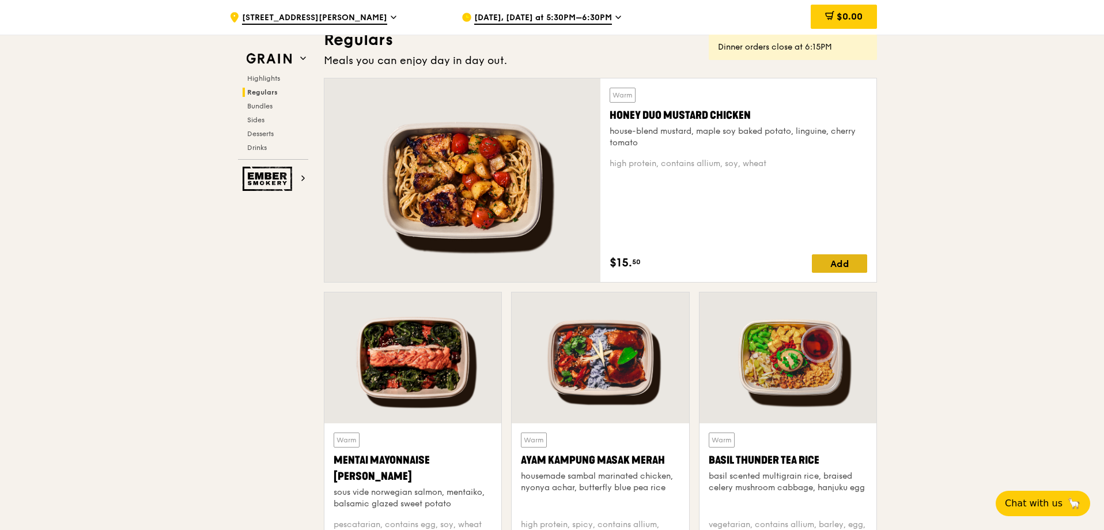
click at [843, 260] on div "Add" at bounding box center [839, 263] width 55 height 18
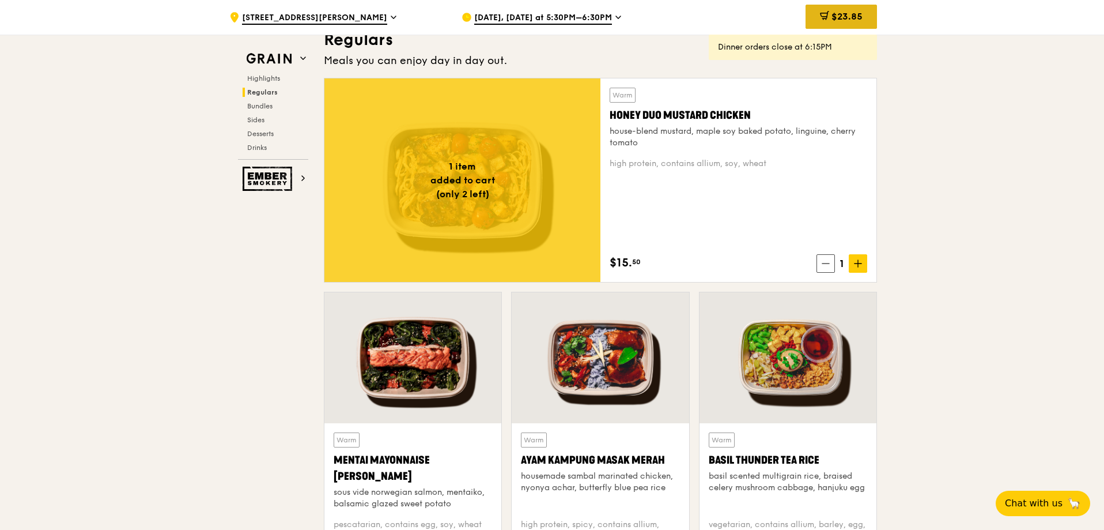
click at [846, 18] on span "$23.85" at bounding box center [846, 16] width 31 height 11
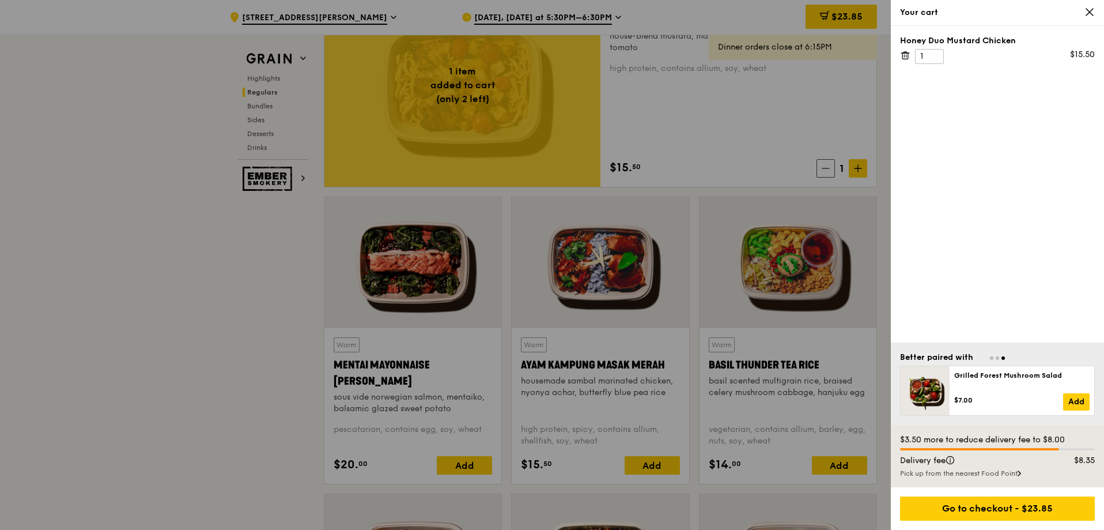
scroll to position [922, 0]
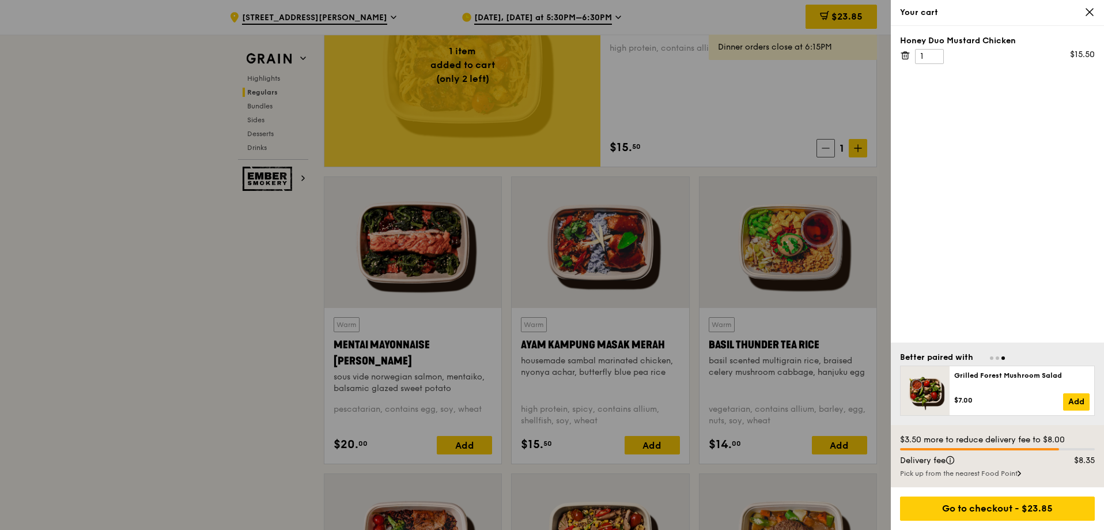
click at [1094, 13] on icon at bounding box center [1089, 12] width 10 height 10
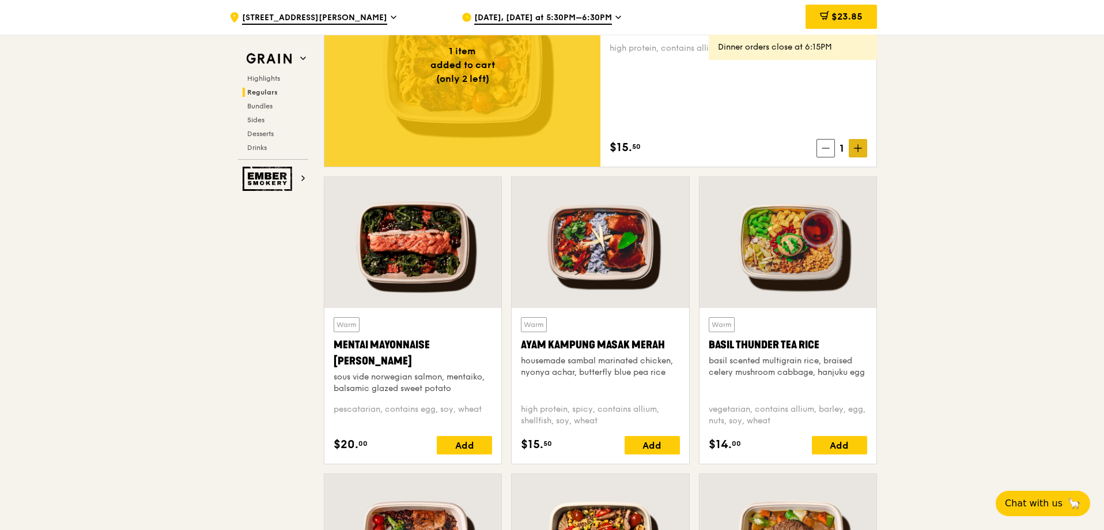
click at [860, 147] on icon at bounding box center [858, 148] width 8 height 8
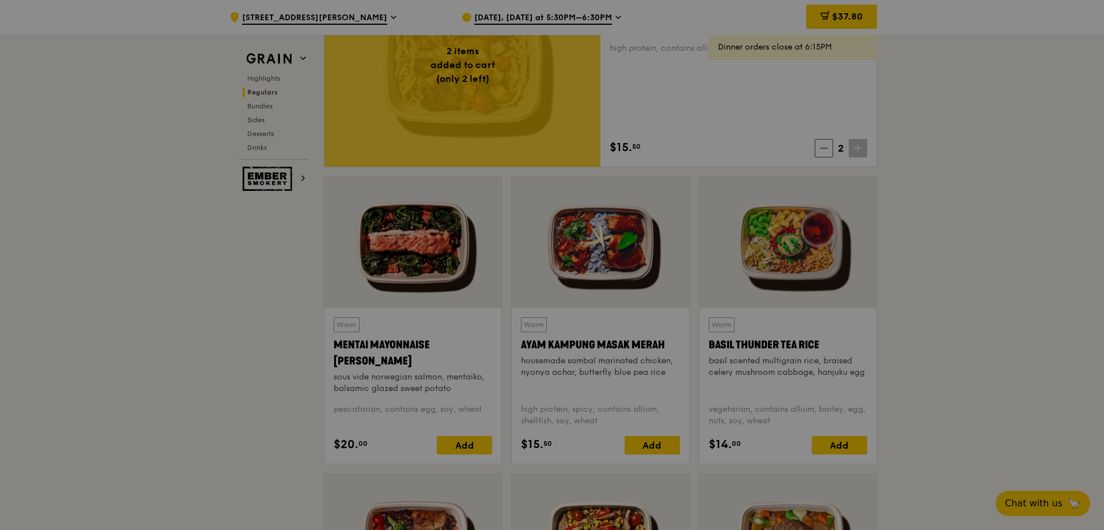
type input "2"
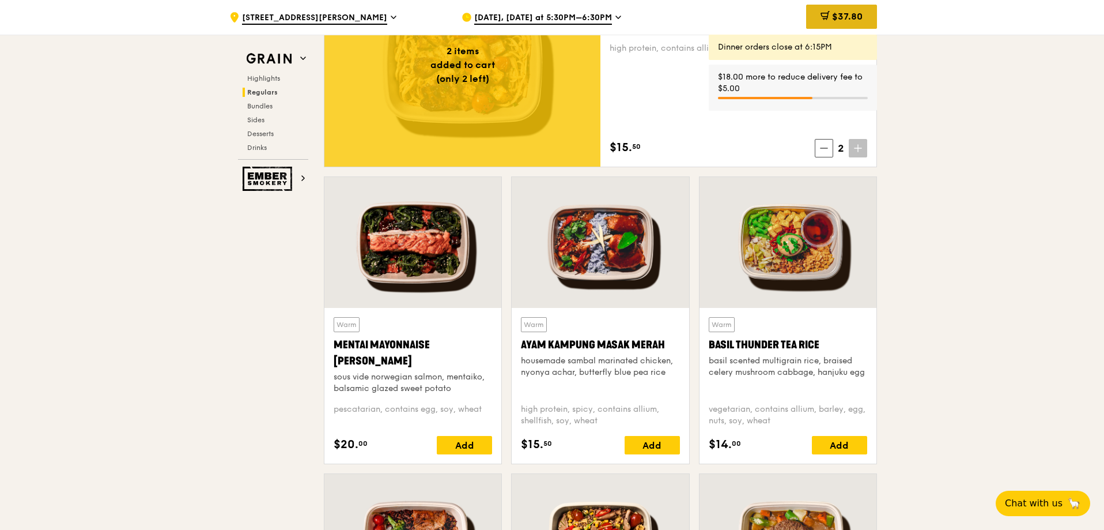
click at [848, 16] on span "$37.80" at bounding box center [847, 16] width 31 height 11
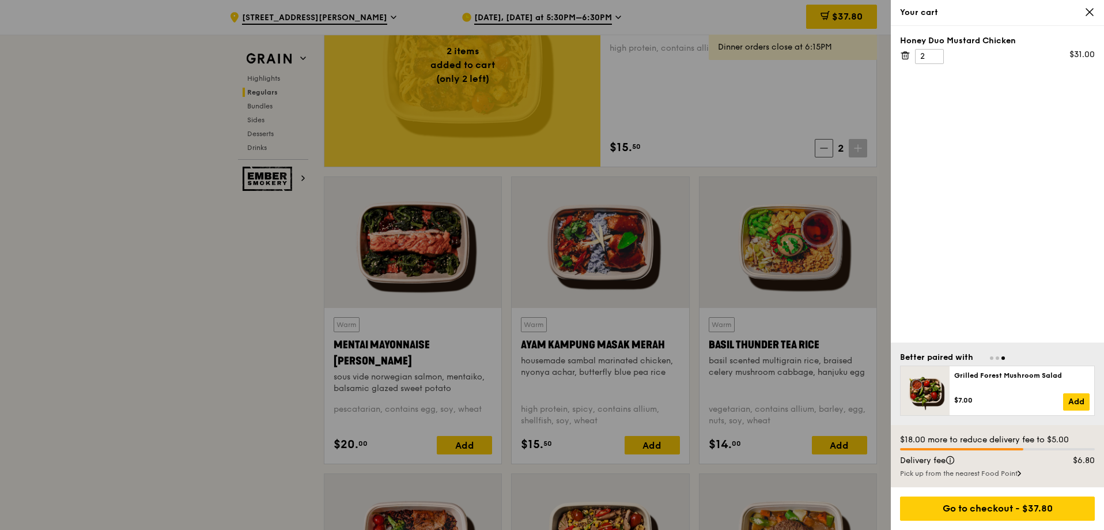
click at [1091, 13] on icon at bounding box center [1089, 12] width 7 height 7
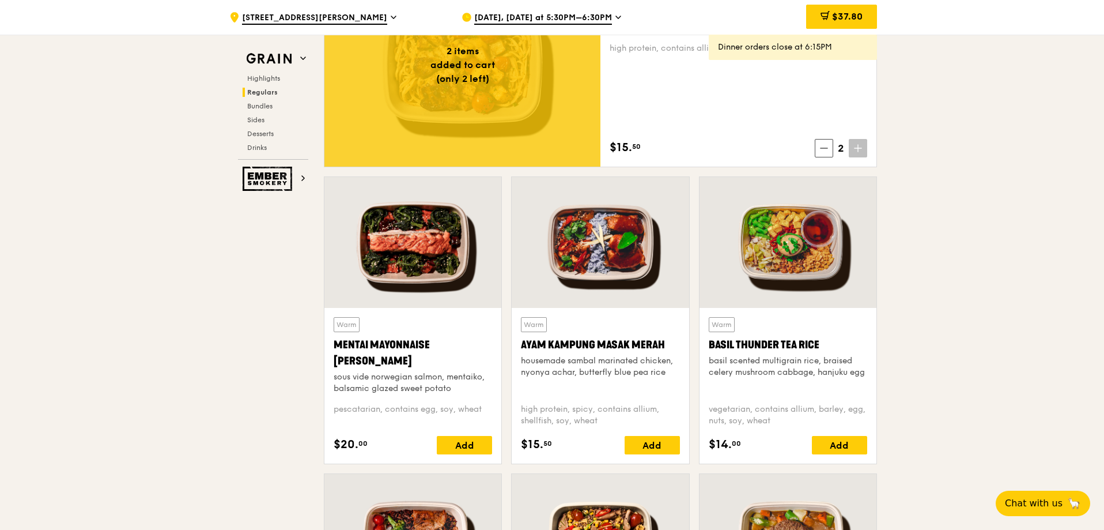
click at [856, 146] on icon at bounding box center [858, 148] width 8 height 8
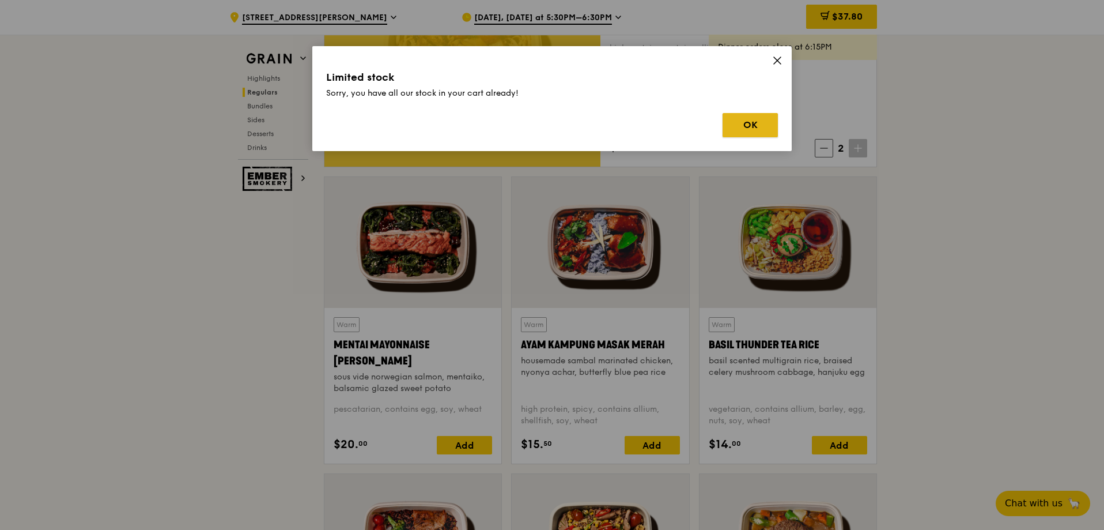
click at [755, 124] on button "OK" at bounding box center [750, 125] width 55 height 24
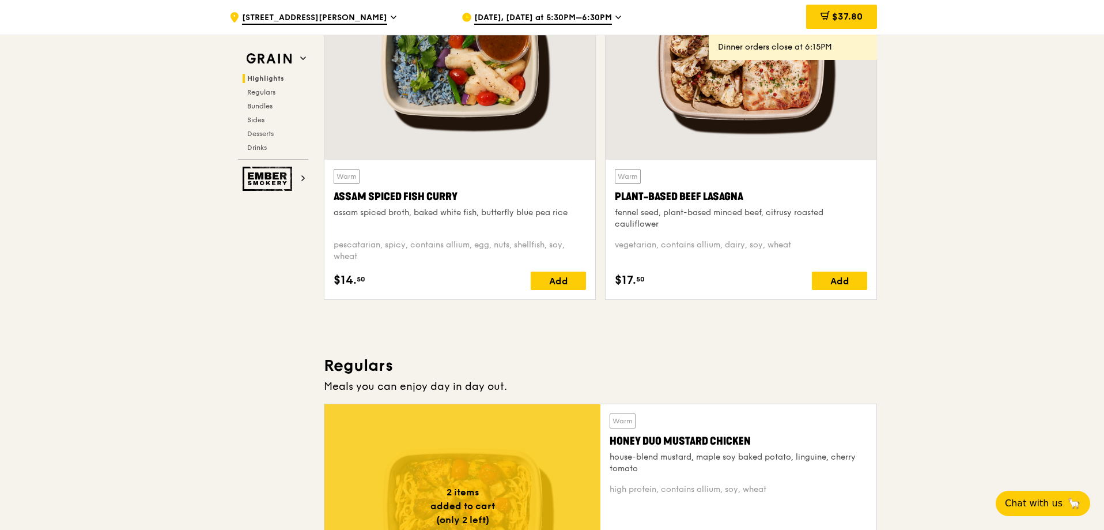
scroll to position [461, 0]
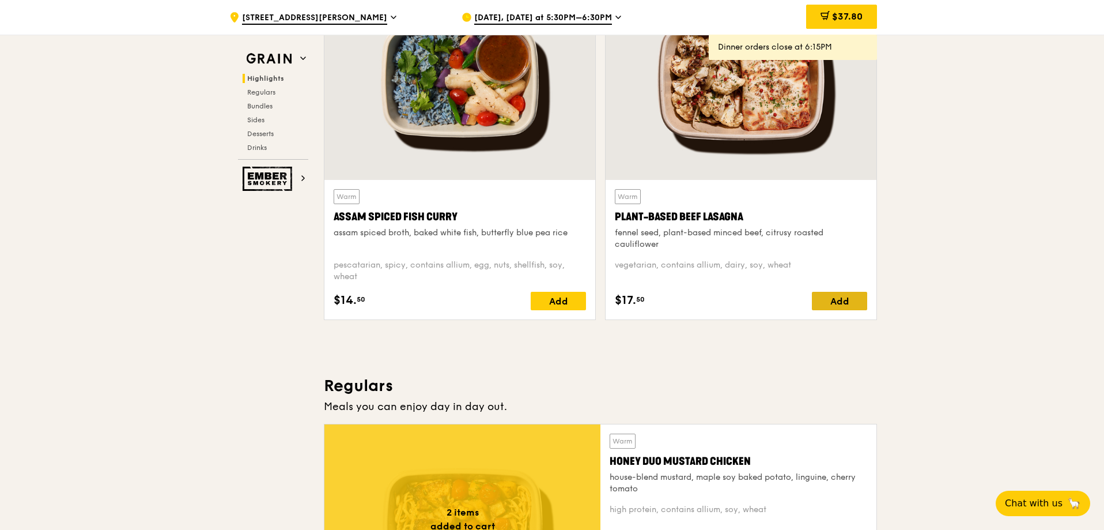
click at [832, 301] on div "Add" at bounding box center [839, 301] width 55 height 18
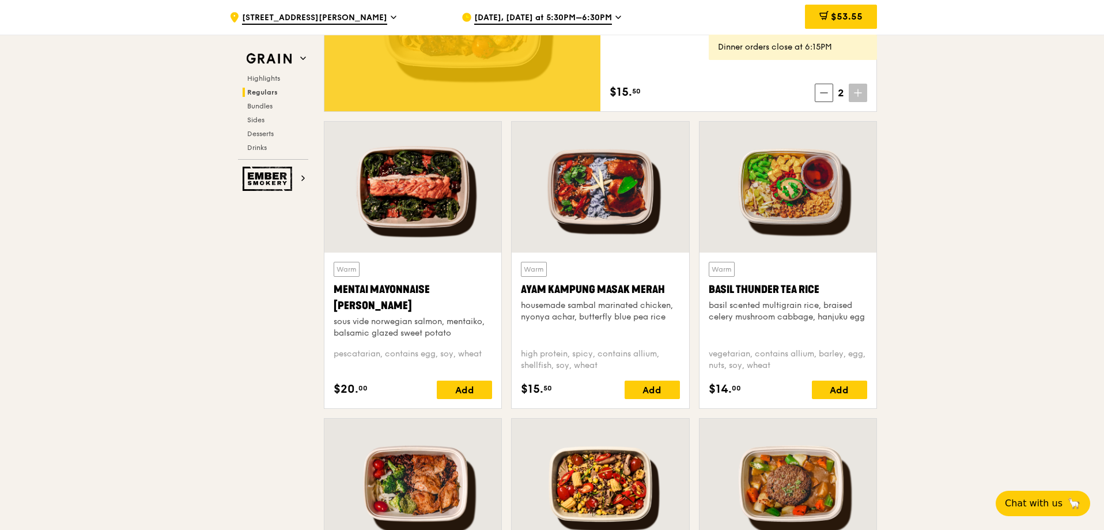
scroll to position [979, 0]
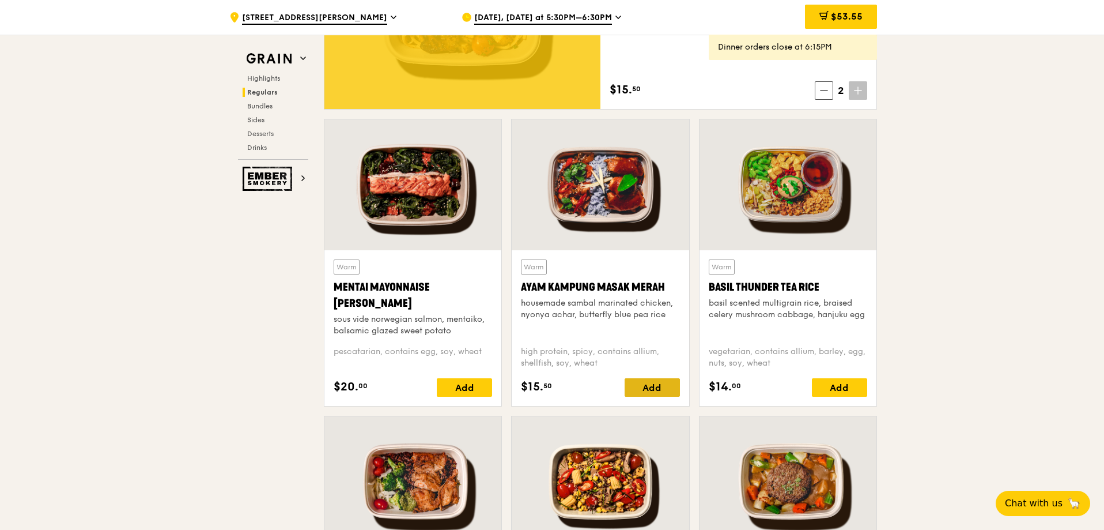
click at [650, 388] on div "Add" at bounding box center [652, 387] width 55 height 18
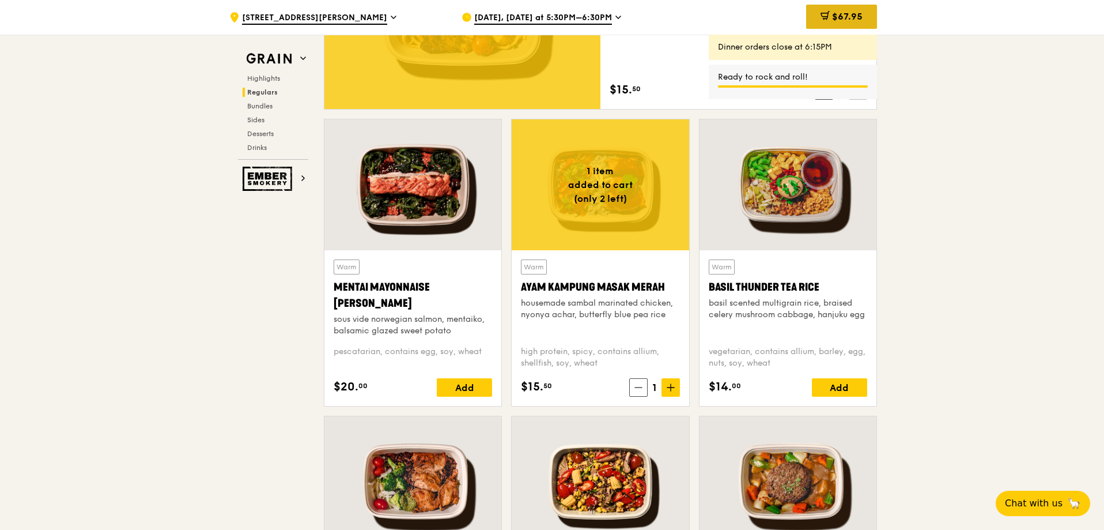
click at [825, 17] on icon at bounding box center [824, 15] width 9 height 9
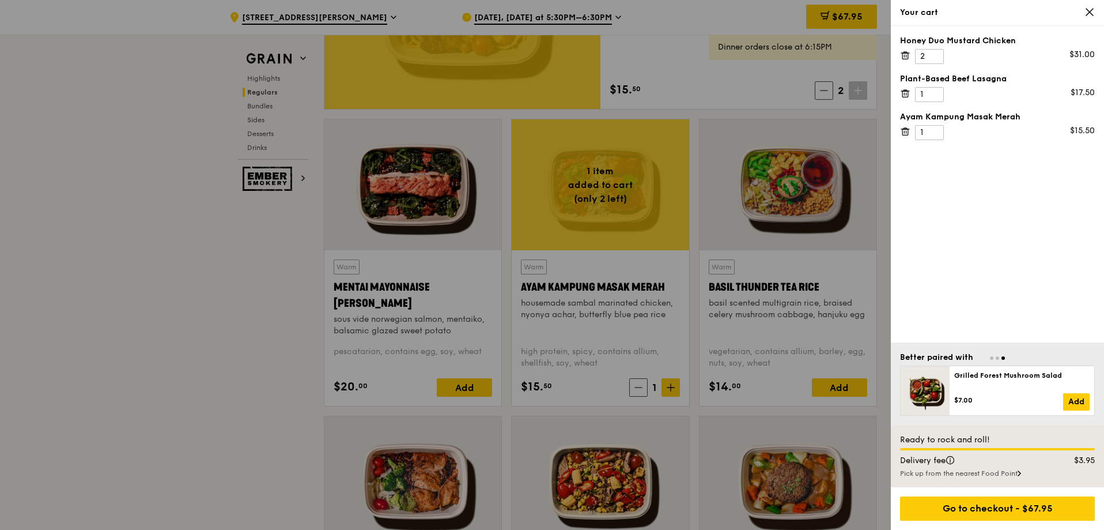
click at [1009, 472] on div "Pick up from the nearest Food Point" at bounding box center [997, 472] width 195 height 9
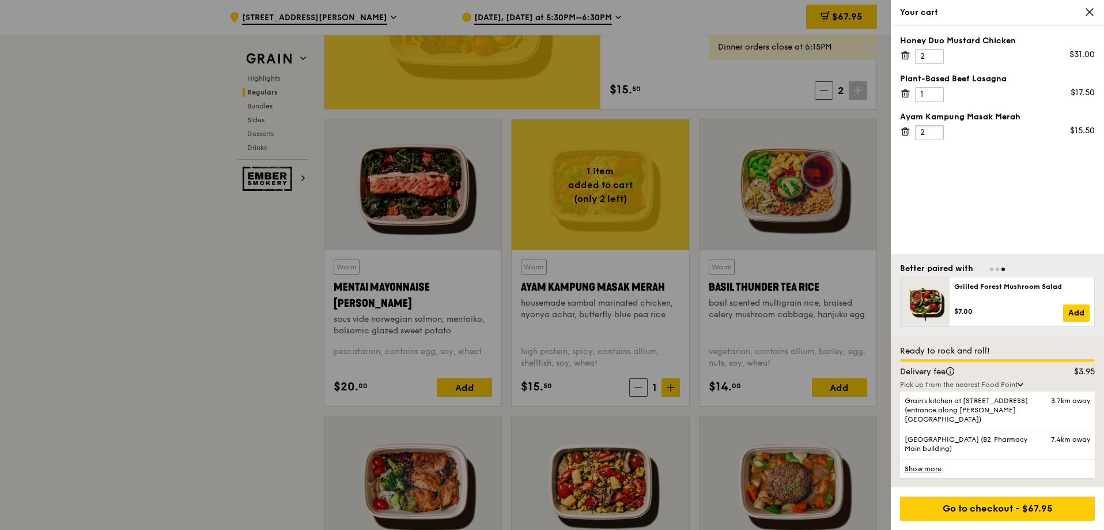
click at [935, 129] on input "2" at bounding box center [929, 132] width 29 height 15
click at [935, 129] on input "3" at bounding box center [929, 132] width 29 height 15
type input "2"
click at [934, 145] on input "2" at bounding box center [929, 141] width 29 height 15
click at [774, 100] on div at bounding box center [552, 265] width 1104 height 530
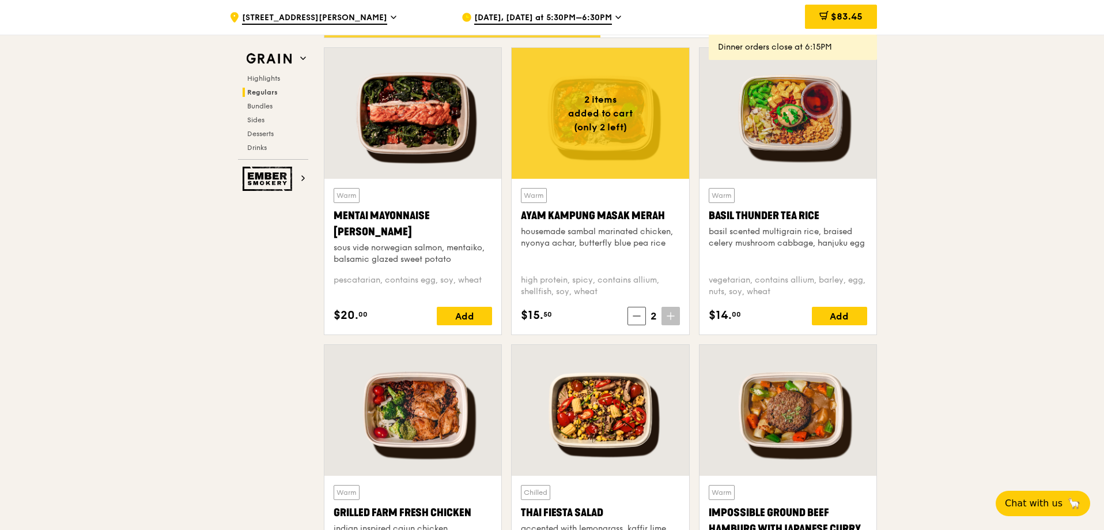
scroll to position [1210, 0]
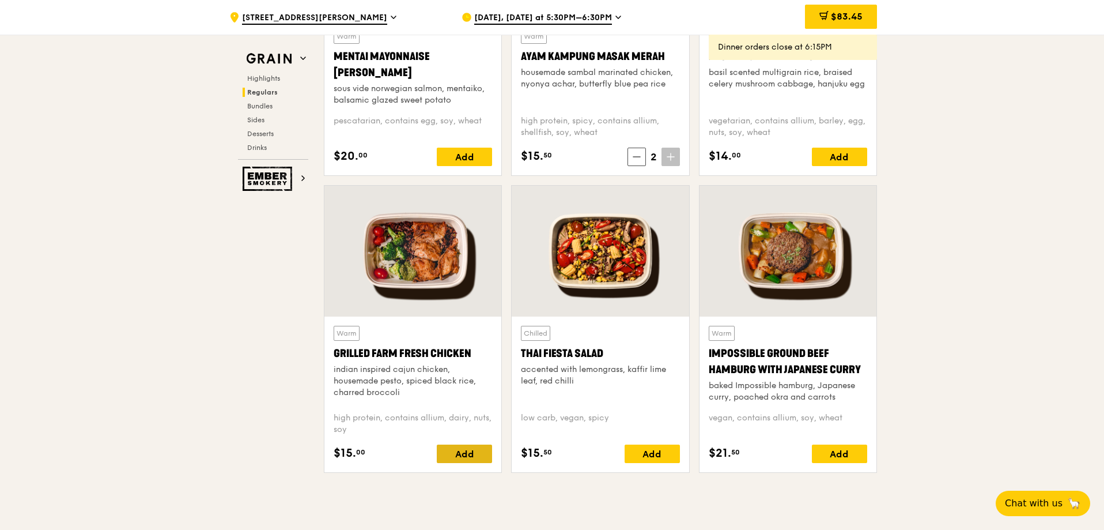
click at [463, 457] on div "Add" at bounding box center [464, 453] width 55 height 18
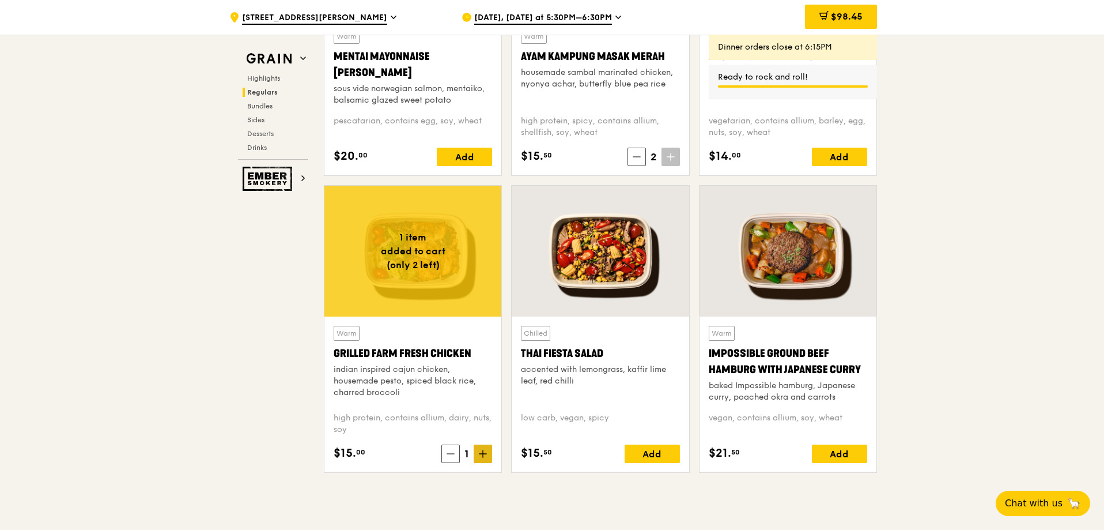
click at [478, 453] on span at bounding box center [483, 453] width 18 height 18
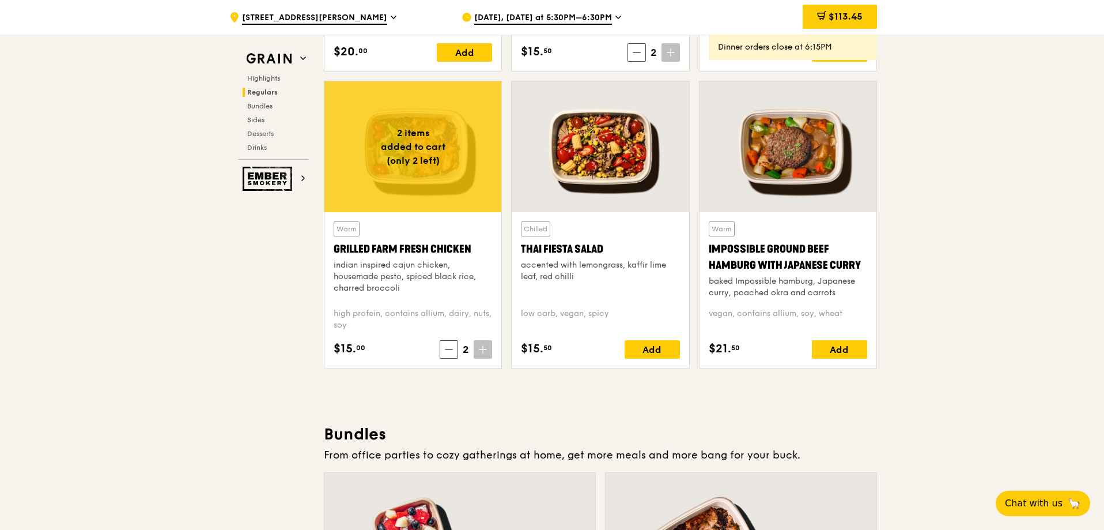
scroll to position [1325, 0]
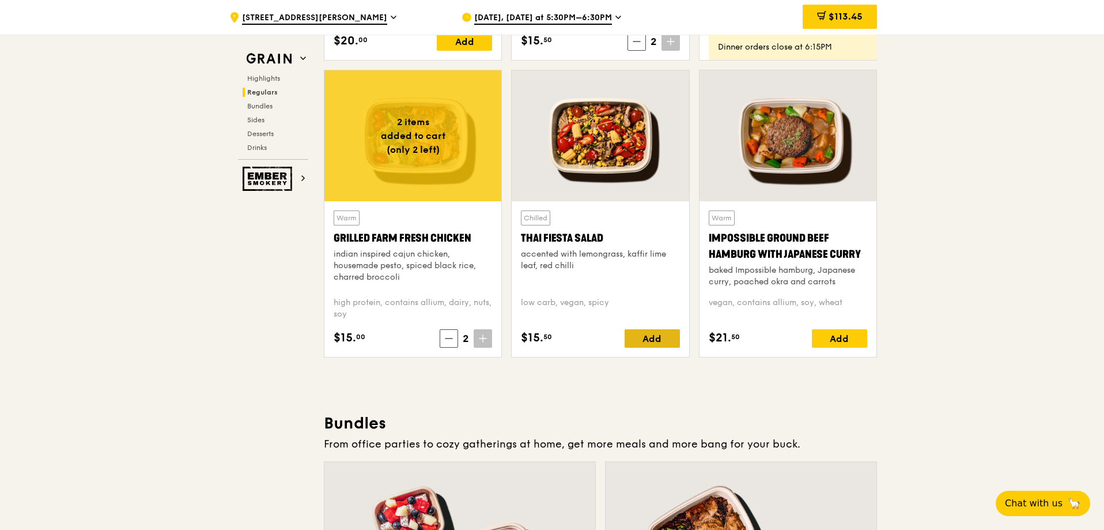
click at [650, 343] on div "Add" at bounding box center [652, 338] width 55 height 18
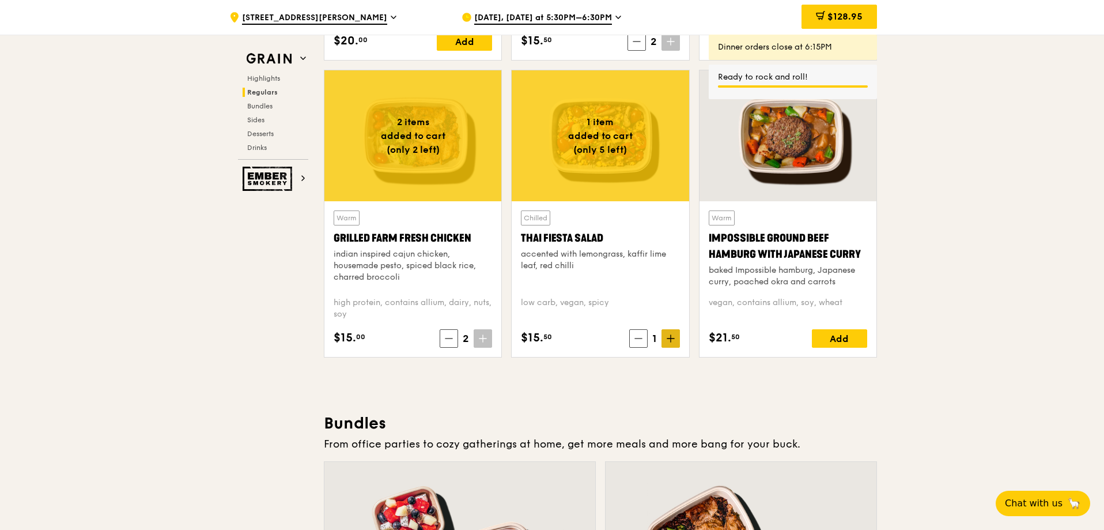
click at [671, 339] on icon at bounding box center [671, 338] width 0 height 7
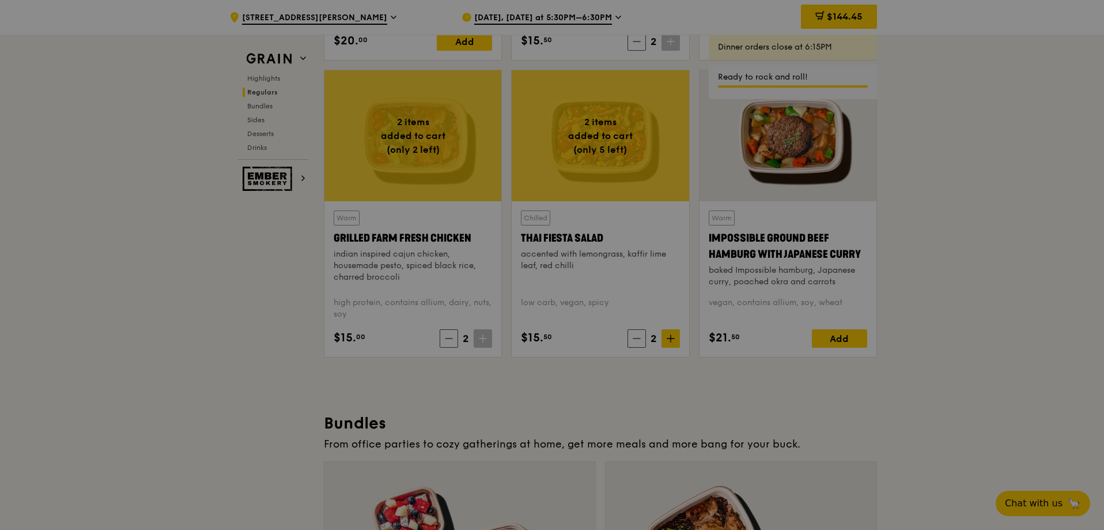
type input "2"
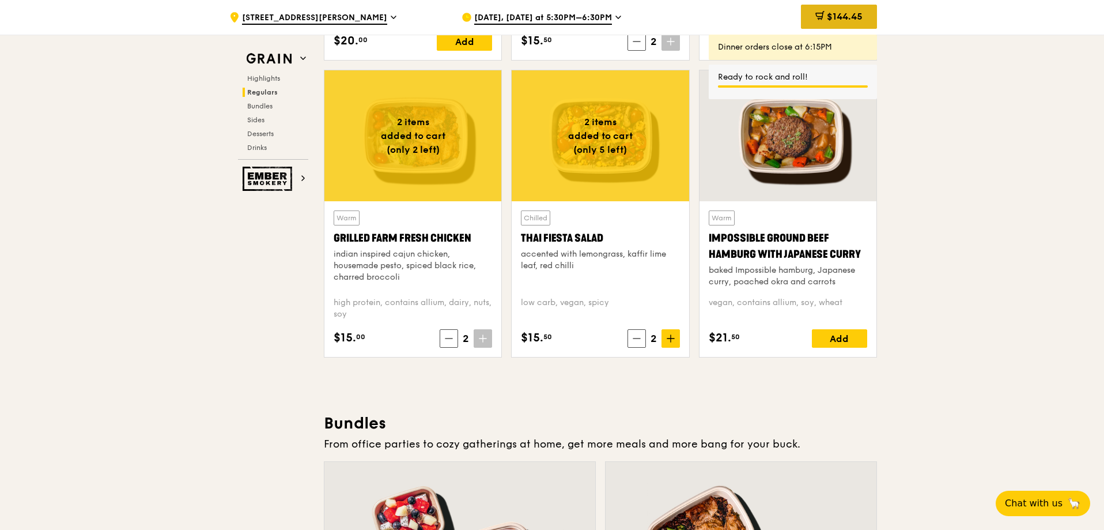
click at [822, 18] on icon at bounding box center [819, 15] width 9 height 9
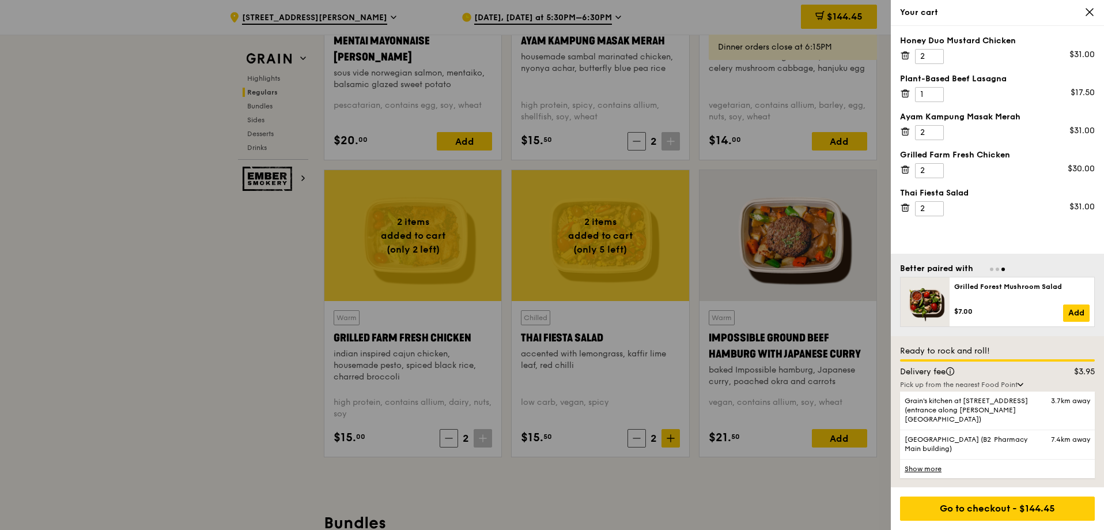
scroll to position [1210, 0]
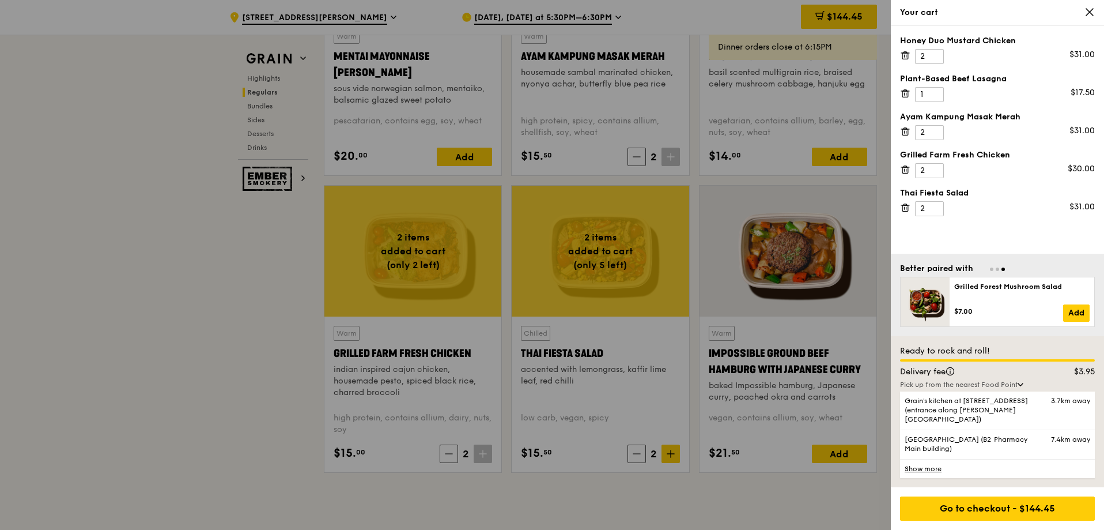
click at [864, 495] on div at bounding box center [552, 265] width 1104 height 530
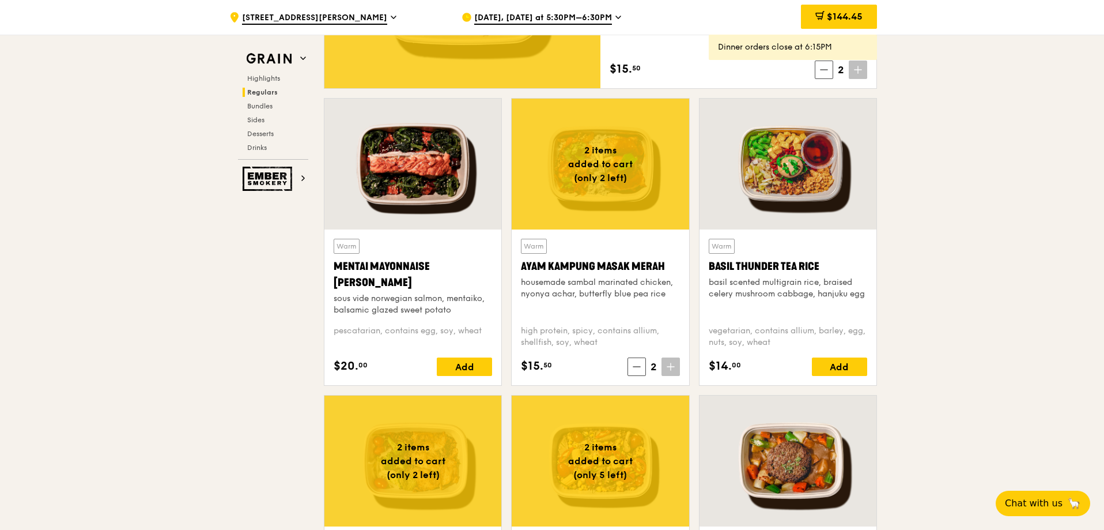
scroll to position [979, 0]
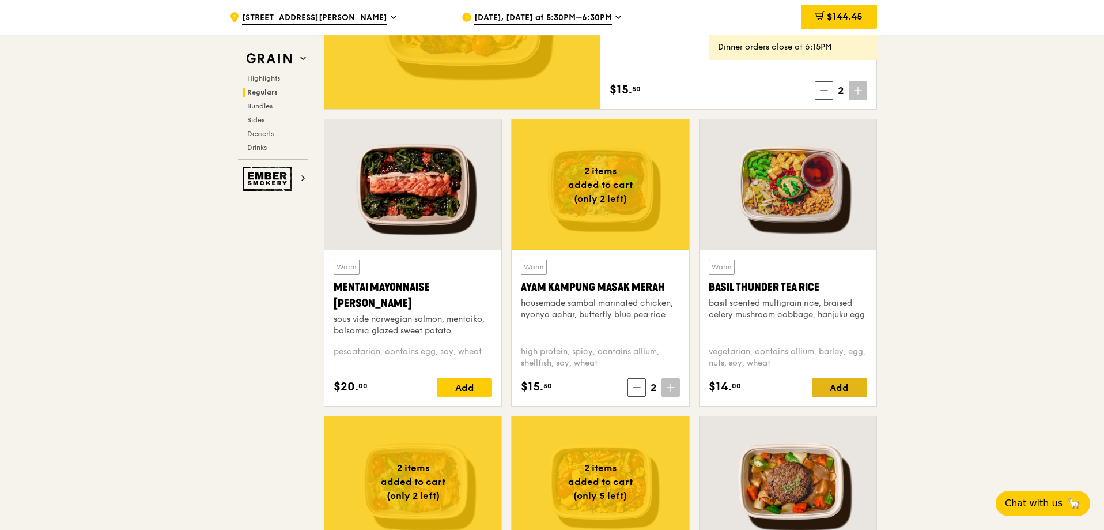
click at [848, 392] on div "Add" at bounding box center [839, 387] width 55 height 18
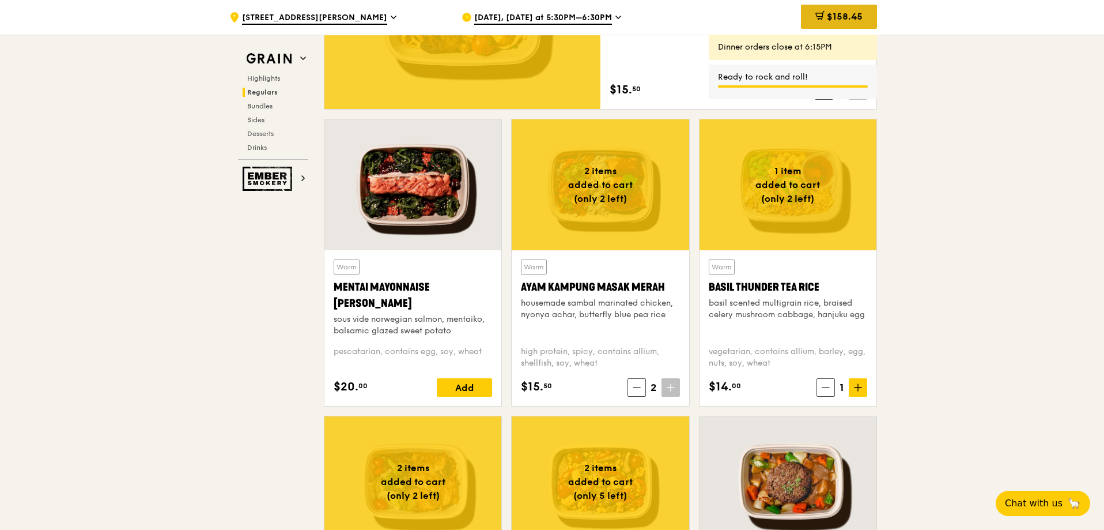
click at [827, 16] on span "$158.45" at bounding box center [845, 16] width 36 height 11
